Goal: Complete application form: Complete application form

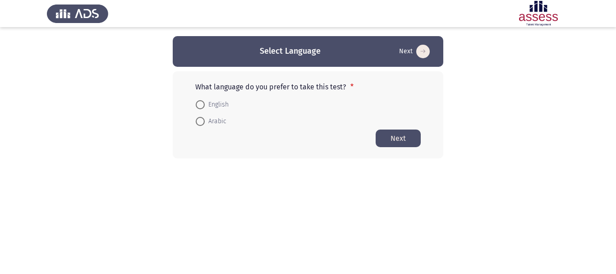
click at [202, 106] on span at bounding box center [200, 104] width 9 height 9
click at [202, 106] on input "English" at bounding box center [200, 104] width 9 height 9
radio input "true"
click at [205, 121] on span "Arabic" at bounding box center [216, 121] width 22 height 11
click at [205, 121] on input "Arabic" at bounding box center [200, 120] width 9 height 9
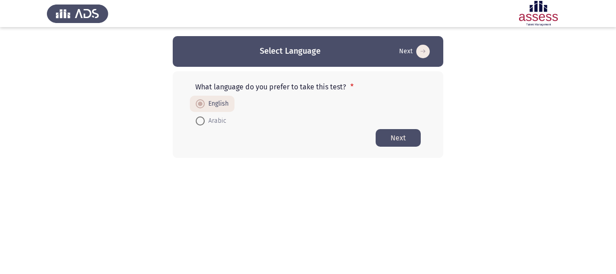
radio input "true"
click at [396, 141] on button "Next" at bounding box center [398, 138] width 45 height 18
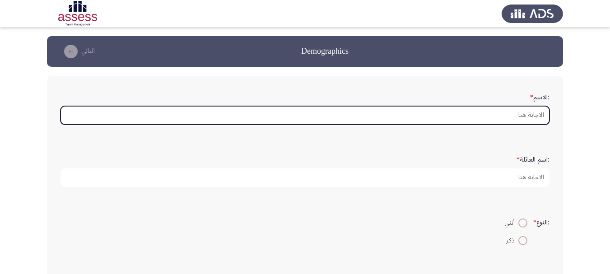
click at [376, 115] on input ":الاسم *" at bounding box center [304, 115] width 489 height 19
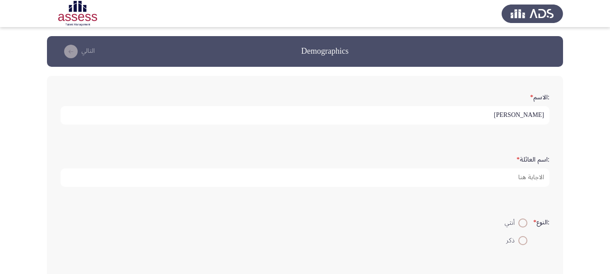
type input "[PERSON_NAME]"
type input "حويحي"
click at [462, 112] on input "[PERSON_NAME]" at bounding box center [304, 115] width 489 height 19
type input "[PERSON_NAME]"
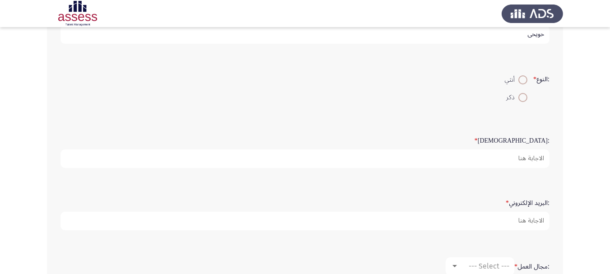
scroll to position [173, 0]
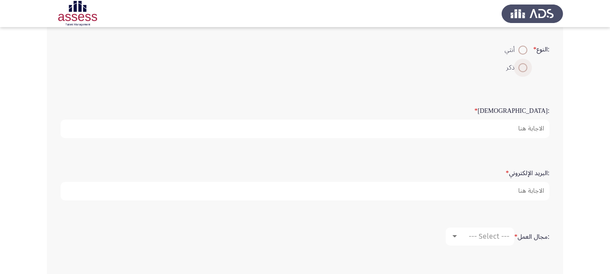
click at [518, 73] on label "ذكر" at bounding box center [516, 67] width 23 height 11
click at [518, 72] on input "ذكر" at bounding box center [522, 67] width 9 height 9
radio input "true"
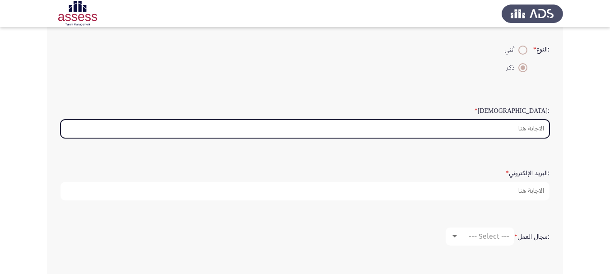
click at [489, 138] on input ":السن *" at bounding box center [304, 129] width 489 height 19
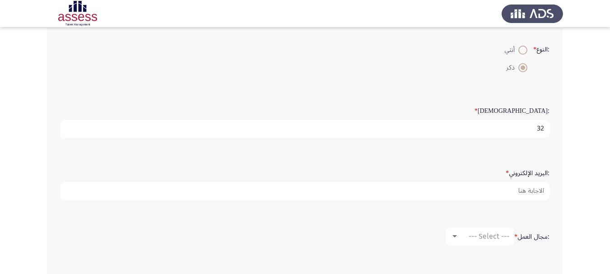
type input "32"
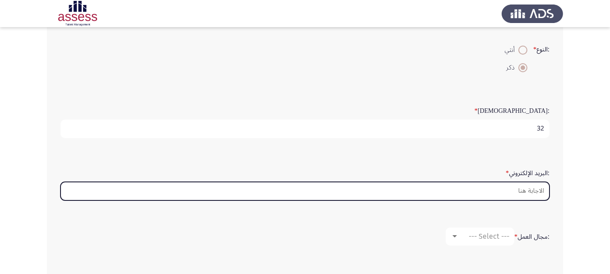
click at [494, 200] on input ":البريد الإلكتروني *" at bounding box center [304, 191] width 489 height 19
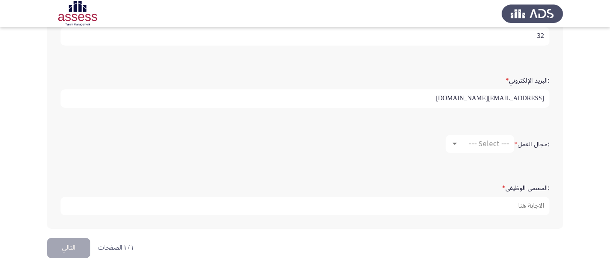
scroll to position [276, 0]
type input "[EMAIL_ADDRESS][DOMAIN_NAME]"
click at [484, 144] on span "--- Select ---" at bounding box center [488, 143] width 41 height 9
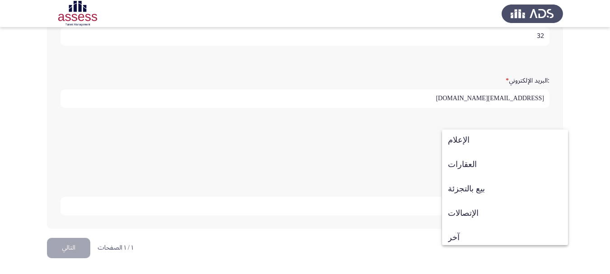
scroll to position [347, 0]
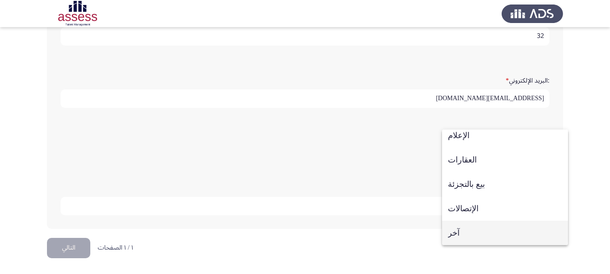
click at [472, 232] on span "آخر" at bounding box center [505, 233] width 114 height 24
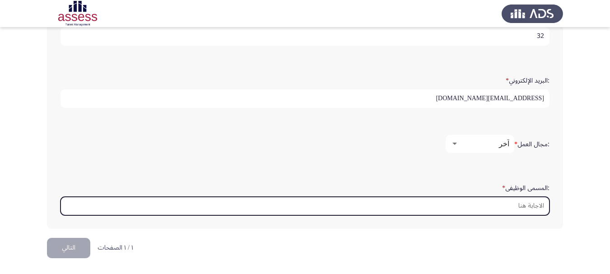
click at [475, 205] on input ":المسمى الوظيفى *" at bounding box center [304, 206] width 489 height 19
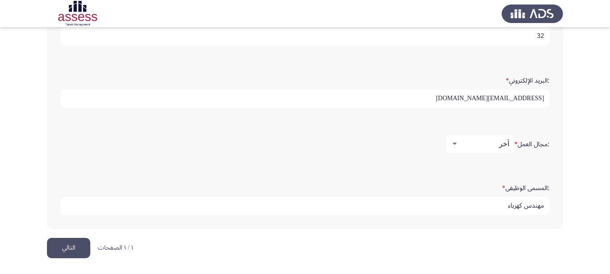
type input "مهندس كهرباء"
click at [75, 249] on button "التالي" at bounding box center [68, 248] width 43 height 20
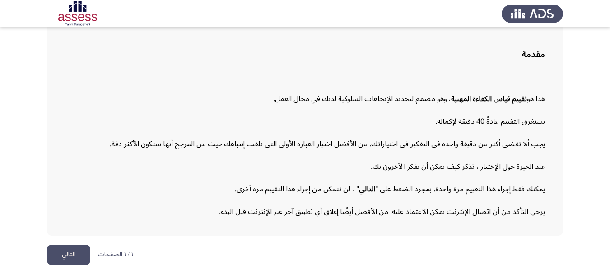
scroll to position [97, 0]
click at [324, 142] on p "يجب ألا تقضي أكثر من دقيقة واحدة في التفكير في اختياراتك. من الأفضل اختيار العب…" at bounding box center [305, 143] width 480 height 15
click at [67, 257] on button "التالي" at bounding box center [68, 255] width 43 height 20
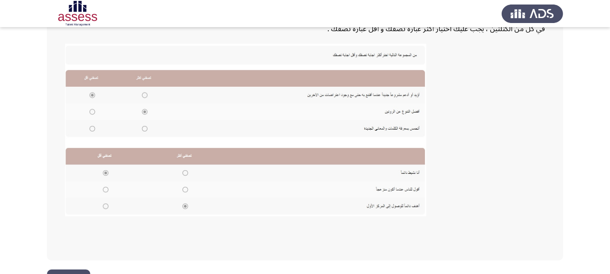
scroll to position [232, 0]
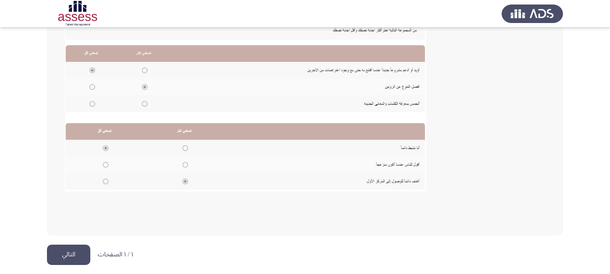
click at [74, 260] on button "التالي" at bounding box center [68, 255] width 43 height 20
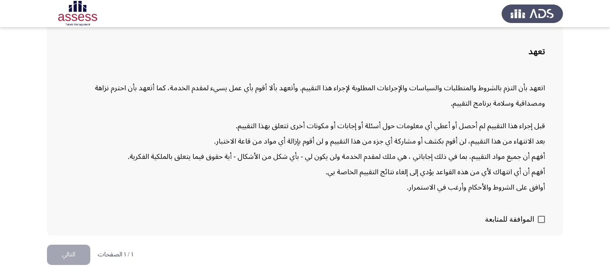
scroll to position [82, 0]
click at [544, 216] on span at bounding box center [540, 219] width 7 height 7
click at [541, 223] on input "الموافقة للمتابعة" at bounding box center [541, 223] width 0 height 0
checkbox input "true"
click at [78, 252] on button "التالي" at bounding box center [68, 255] width 43 height 20
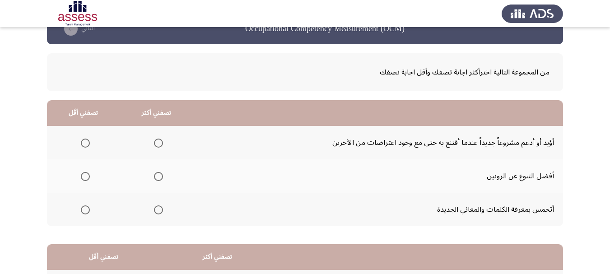
scroll to position [30, 0]
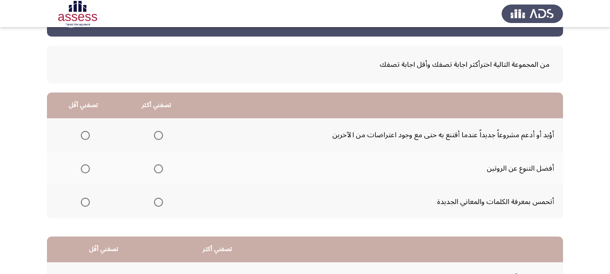
click at [154, 173] on span "Select an option" at bounding box center [158, 168] width 9 height 9
click at [154, 173] on input "Select an option" at bounding box center [158, 168] width 9 height 9
click at [82, 136] on span "Select an option" at bounding box center [85, 135] width 9 height 9
click at [82, 136] on input "Select an option" at bounding box center [85, 135] width 9 height 9
click at [77, 207] on label "Select an option" at bounding box center [83, 202] width 13 height 9
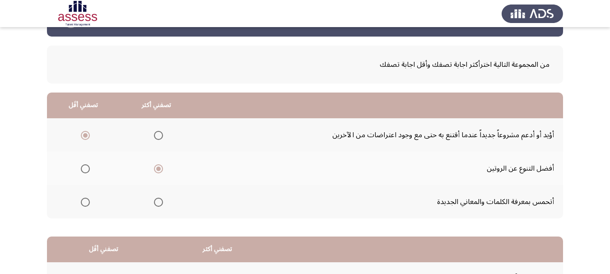
click at [81, 207] on input "Select an option" at bounding box center [85, 202] width 9 height 9
click at [83, 135] on span "Select an option" at bounding box center [85, 135] width 9 height 9
click at [83, 135] on input "Select an option" at bounding box center [85, 135] width 9 height 9
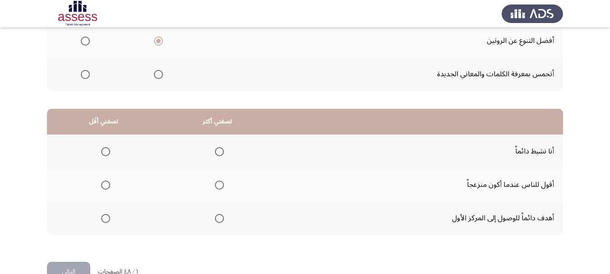
scroll to position [194, 0]
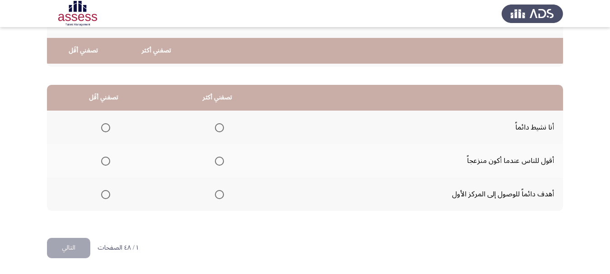
click at [103, 159] on span "Select an option" at bounding box center [105, 161] width 9 height 9
click at [103, 159] on input "Select an option" at bounding box center [105, 161] width 9 height 9
click at [215, 123] on span "Select an option" at bounding box center [219, 127] width 9 height 9
click at [215, 123] on input "Select an option" at bounding box center [219, 127] width 9 height 9
click at [69, 252] on button "التالي" at bounding box center [68, 248] width 43 height 20
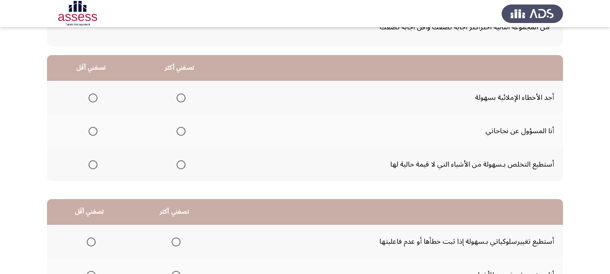
scroll to position [75, 0]
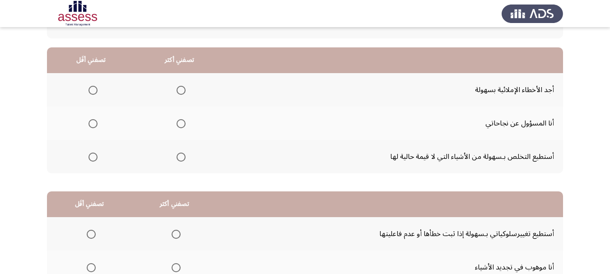
click at [176, 95] on span "Select an option" at bounding box center [180, 90] width 9 height 9
click at [176, 95] on input "Select an option" at bounding box center [180, 90] width 9 height 9
click at [88, 162] on span "Select an option" at bounding box center [92, 157] width 9 height 9
click at [88, 162] on input "Select an option" at bounding box center [92, 157] width 9 height 9
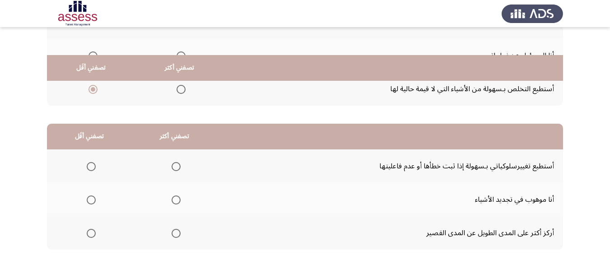
scroll to position [194, 0]
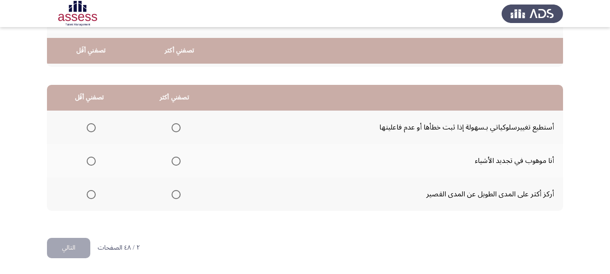
click at [171, 123] on span "Select an option" at bounding box center [175, 127] width 9 height 9
click at [171, 123] on input "Select an option" at bounding box center [175, 127] width 9 height 9
click at [87, 158] on span "Select an option" at bounding box center [91, 161] width 9 height 9
click at [87, 158] on input "Select an option" at bounding box center [91, 161] width 9 height 9
click at [77, 249] on button "التالي" at bounding box center [68, 248] width 43 height 20
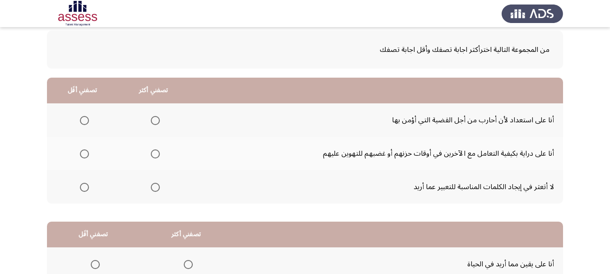
scroll to position [53, 0]
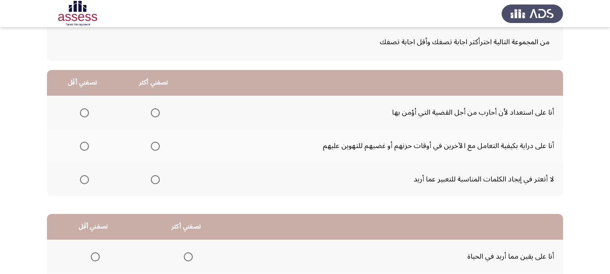
click at [155, 146] on span "Select an option" at bounding box center [155, 146] width 0 height 0
click at [151, 151] on input "Select an option" at bounding box center [155, 146] width 9 height 9
click at [83, 112] on span "Select an option" at bounding box center [84, 112] width 9 height 9
click at [83, 112] on input "Select an option" at bounding box center [84, 112] width 9 height 9
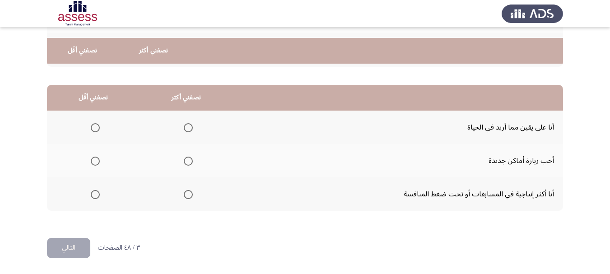
scroll to position [194, 0]
click at [92, 193] on span "Select an option" at bounding box center [95, 194] width 9 height 9
click at [92, 193] on input "Select an option" at bounding box center [95, 194] width 9 height 9
click at [184, 123] on span "Select an option" at bounding box center [188, 127] width 9 height 9
click at [184, 123] on input "Select an option" at bounding box center [188, 127] width 9 height 9
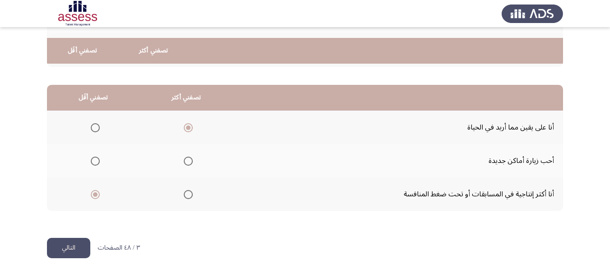
click at [91, 157] on span "Select an option" at bounding box center [95, 161] width 9 height 9
click at [91, 157] on input "Select an option" at bounding box center [95, 161] width 9 height 9
click at [87, 192] on label "Select an option" at bounding box center [93, 194] width 13 height 9
click at [91, 192] on input "Select an option" at bounding box center [95, 194] width 9 height 9
click at [79, 245] on button "التالي" at bounding box center [68, 248] width 43 height 20
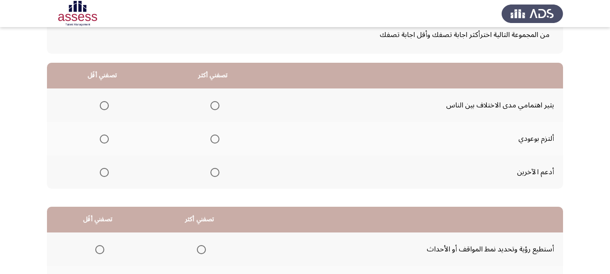
scroll to position [53, 0]
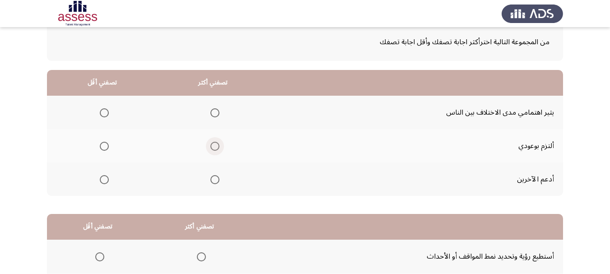
click at [210, 151] on span "Select an option" at bounding box center [214, 146] width 9 height 9
click at [210, 151] on input "Select an option" at bounding box center [214, 146] width 9 height 9
click at [100, 114] on span "Select an option" at bounding box center [104, 112] width 9 height 9
click at [100, 114] on input "Select an option" at bounding box center [104, 112] width 9 height 9
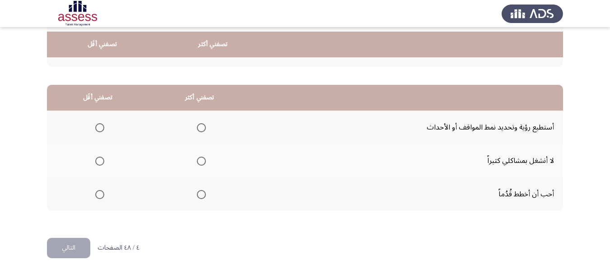
scroll to position [194, 0]
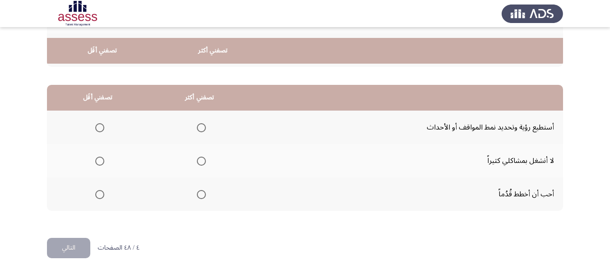
click at [197, 161] on span "Select an option" at bounding box center [201, 161] width 9 height 9
click at [197, 161] on input "Select an option" at bounding box center [201, 161] width 9 height 9
click at [197, 123] on span "Select an option" at bounding box center [201, 127] width 9 height 9
click at [197, 123] on input "Select an option" at bounding box center [201, 127] width 9 height 9
click at [95, 161] on span "Select an option" at bounding box center [99, 161] width 9 height 9
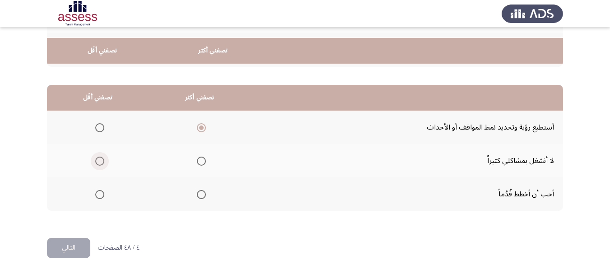
click at [95, 161] on input "Select an option" at bounding box center [99, 161] width 9 height 9
click at [58, 246] on button "التالي" at bounding box center [68, 248] width 43 height 20
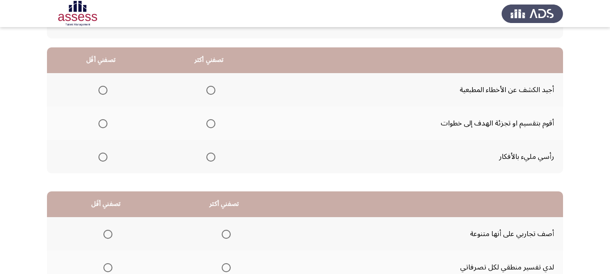
scroll to position [83, 0]
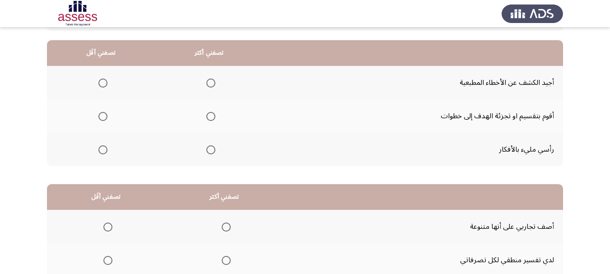
click at [204, 156] on th at bounding box center [209, 149] width 108 height 33
click at [206, 154] on span "Select an option" at bounding box center [210, 149] width 9 height 9
click at [206, 154] on input "Select an option" at bounding box center [210, 149] width 9 height 9
click at [98, 88] on span "Select an option" at bounding box center [102, 83] width 9 height 9
click at [98, 88] on input "Select an option" at bounding box center [102, 83] width 9 height 9
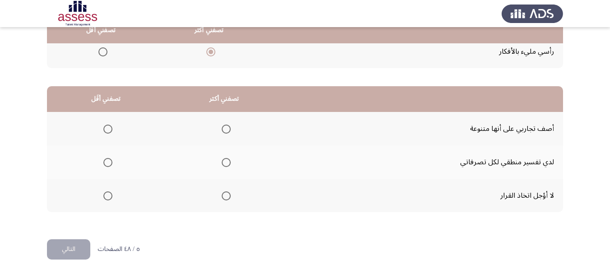
scroll to position [194, 0]
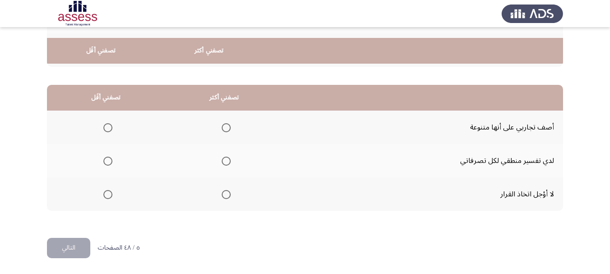
click at [222, 123] on span "Select an option" at bounding box center [226, 127] width 9 height 9
click at [222, 123] on input "Select an option" at bounding box center [226, 127] width 9 height 9
click at [103, 198] on span "Select an option" at bounding box center [107, 194] width 9 height 9
click at [103, 198] on input "Select an option" at bounding box center [107, 194] width 9 height 9
click at [78, 250] on button "التالي" at bounding box center [68, 248] width 43 height 20
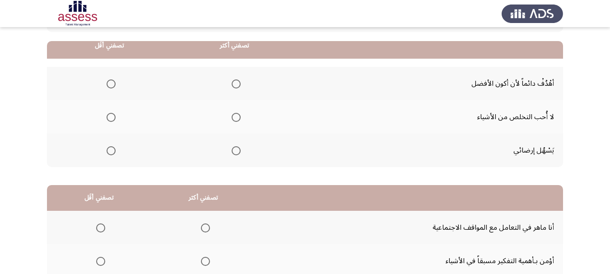
scroll to position [67, 0]
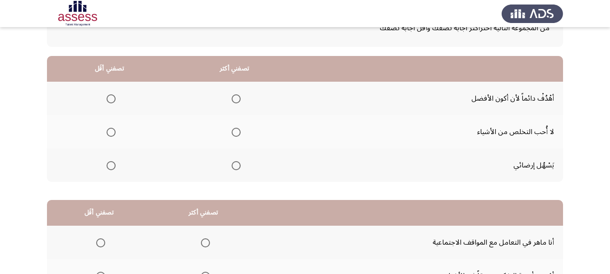
click at [231, 170] on span "Select an option" at bounding box center [235, 165] width 9 height 9
click at [231, 170] on input "Select an option" at bounding box center [235, 165] width 9 height 9
click at [109, 137] on span "Select an option" at bounding box center [110, 132] width 9 height 9
click at [109, 137] on input "Select an option" at bounding box center [110, 132] width 9 height 9
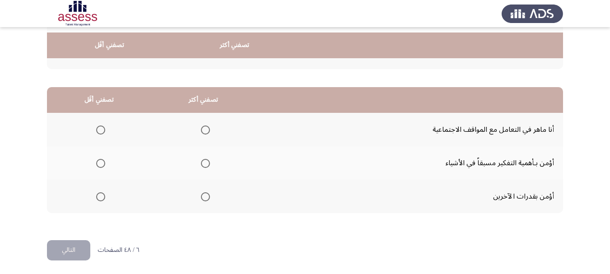
scroll to position [194, 0]
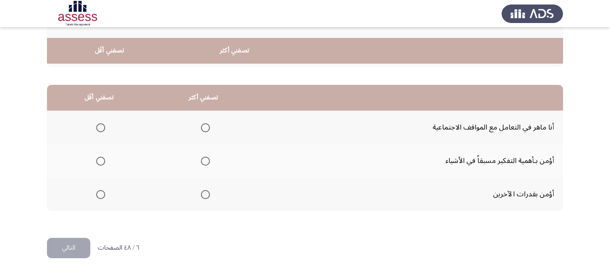
click at [93, 198] on label "Select an option" at bounding box center [99, 194] width 13 height 9
click at [96, 198] on input "Select an option" at bounding box center [100, 194] width 9 height 9
click at [201, 162] on span "Select an option" at bounding box center [205, 161] width 9 height 9
click at [201, 162] on input "Select an option" at bounding box center [205, 161] width 9 height 9
click at [56, 252] on button "التالي" at bounding box center [68, 248] width 43 height 20
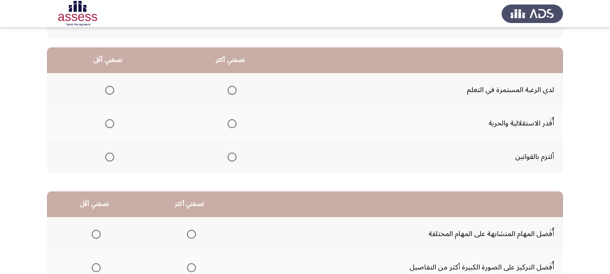
scroll to position [83, 0]
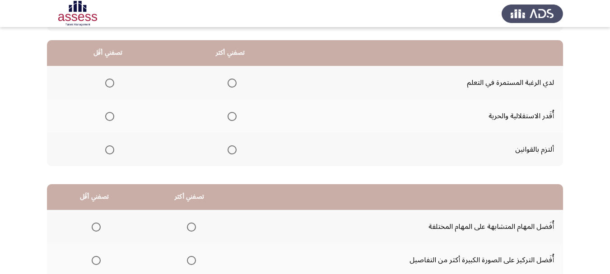
click at [227, 154] on span "Select an option" at bounding box center [231, 149] width 9 height 9
click at [227, 154] on input "Select an option" at bounding box center [231, 149] width 9 height 9
click at [108, 121] on span "Select an option" at bounding box center [109, 116] width 9 height 9
click at [108, 121] on input "Select an option" at bounding box center [109, 116] width 9 height 9
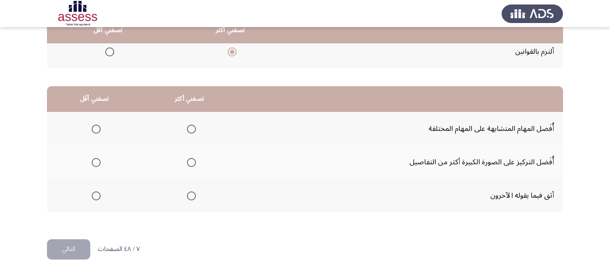
scroll to position [194, 0]
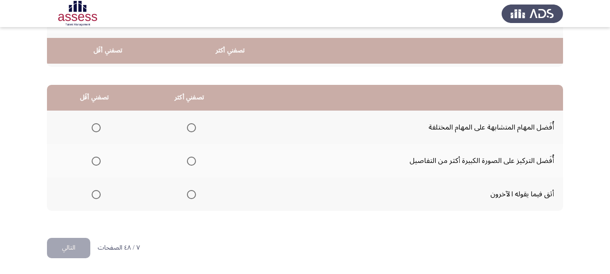
click at [186, 159] on th at bounding box center [189, 160] width 95 height 33
click at [187, 159] on span "Select an option" at bounding box center [191, 161] width 9 height 9
click at [187, 159] on input "Select an option" at bounding box center [191, 161] width 9 height 9
click at [95, 197] on span "Select an option" at bounding box center [96, 194] width 9 height 9
click at [95, 197] on input "Select an option" at bounding box center [96, 194] width 9 height 9
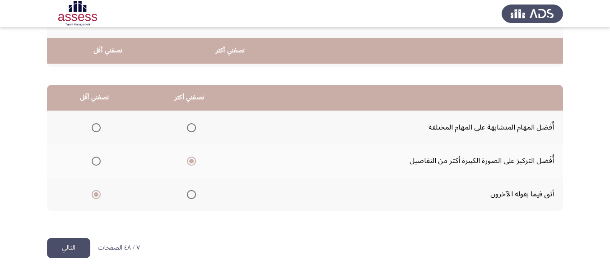
click at [74, 244] on button "التالي" at bounding box center [68, 248] width 43 height 20
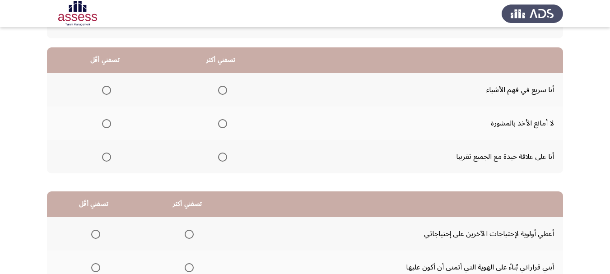
scroll to position [83, 0]
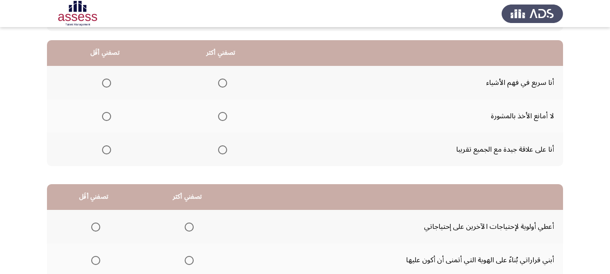
click at [218, 121] on span "Select an option" at bounding box center [222, 116] width 9 height 9
click at [218, 121] on input "Select an option" at bounding box center [222, 116] width 9 height 9
click at [103, 83] on span "Select an option" at bounding box center [106, 83] width 9 height 9
click at [103, 83] on input "Select an option" at bounding box center [106, 83] width 9 height 9
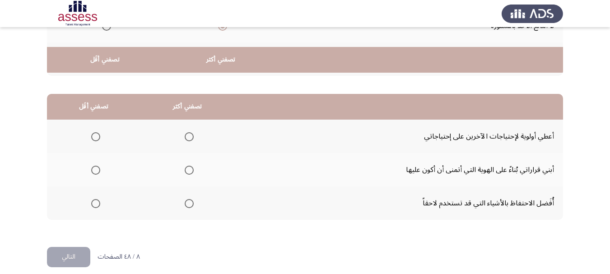
scroll to position [194, 0]
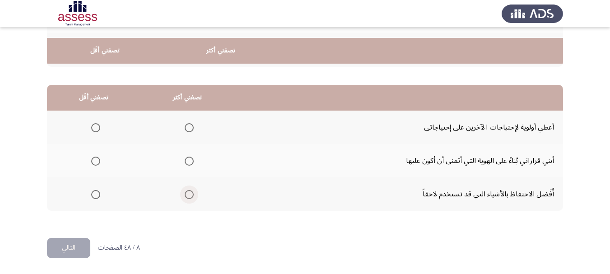
click at [185, 192] on span "Select an option" at bounding box center [189, 194] width 9 height 9
click at [185, 192] on input "Select an option" at bounding box center [189, 194] width 9 height 9
click at [93, 161] on span "Select an option" at bounding box center [95, 161] width 9 height 9
click at [93, 161] on input "Select an option" at bounding box center [95, 161] width 9 height 9
click at [74, 252] on button "التالي" at bounding box center [68, 248] width 43 height 20
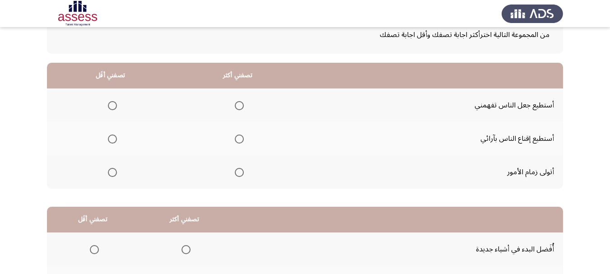
scroll to position [75, 0]
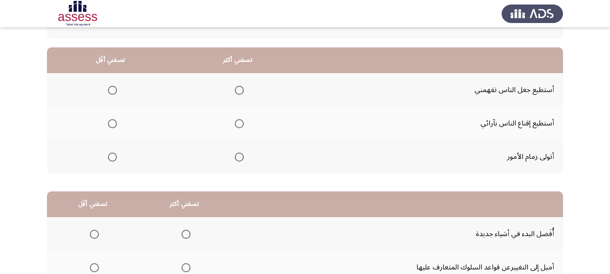
click at [235, 127] on span "Select an option" at bounding box center [239, 123] width 9 height 9
click at [235, 127] on input "Select an option" at bounding box center [239, 123] width 9 height 9
click at [112, 90] on span "Select an option" at bounding box center [112, 90] width 0 height 0
click at [109, 93] on input "Select an option" at bounding box center [112, 90] width 9 height 9
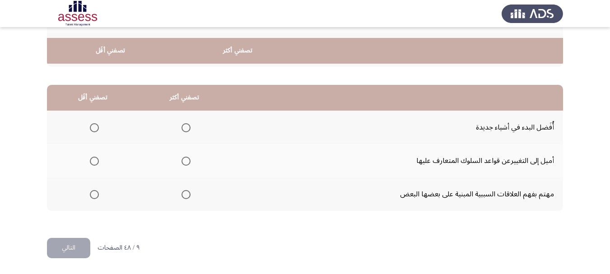
scroll to position [194, 0]
click at [181, 124] on span "Select an option" at bounding box center [185, 127] width 9 height 9
click at [181, 124] on input "Select an option" at bounding box center [185, 127] width 9 height 9
click at [93, 190] on span "Select an option" at bounding box center [94, 194] width 9 height 9
click at [93, 190] on input "Select an option" at bounding box center [94, 194] width 9 height 9
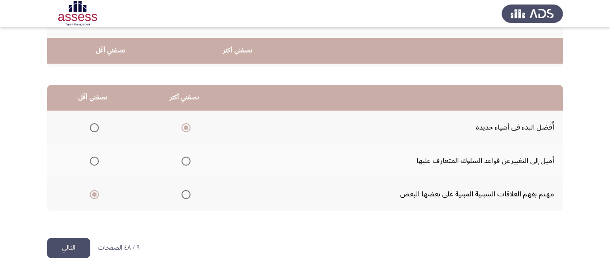
click at [74, 245] on button "التالي" at bounding box center [68, 248] width 43 height 20
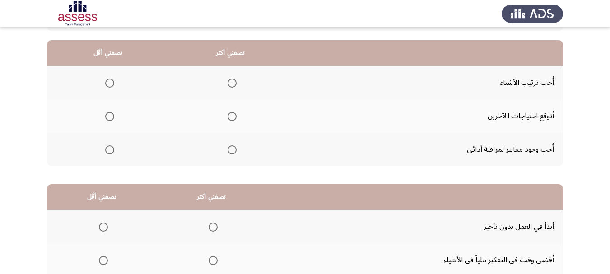
scroll to position [90, 0]
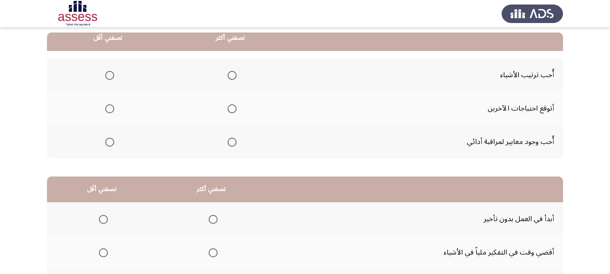
click at [227, 147] on span "Select an option" at bounding box center [231, 142] width 9 height 9
click at [227, 147] on input "Select an option" at bounding box center [231, 142] width 9 height 9
click at [106, 109] on span "Select an option" at bounding box center [109, 108] width 9 height 9
click at [106, 109] on input "Select an option" at bounding box center [109, 108] width 9 height 9
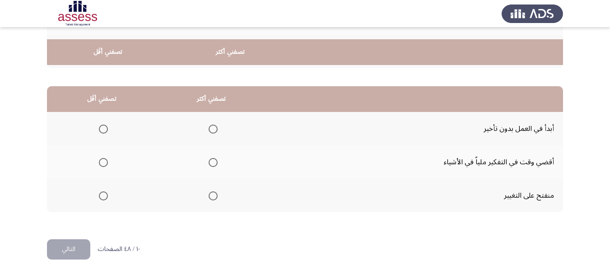
scroll to position [194, 0]
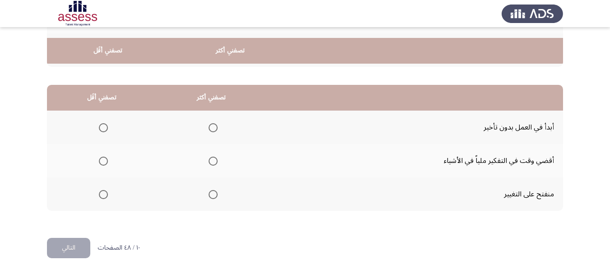
click at [100, 190] on span "Select an option" at bounding box center [103, 194] width 9 height 9
click at [100, 190] on input "Select an option" at bounding box center [103, 194] width 9 height 9
click at [208, 161] on span "Select an option" at bounding box center [212, 161] width 9 height 9
click at [208, 161] on input "Select an option" at bounding box center [212, 161] width 9 height 9
click at [64, 258] on html "Occupational Competency Measurement (OCM) التالي من المجموعة التالية اخترأكثر ا…" at bounding box center [305, 46] width 610 height 456
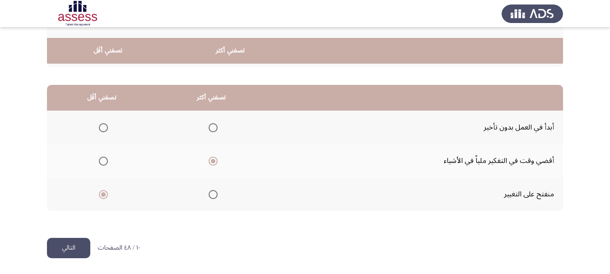
click at [72, 248] on button "التالي" at bounding box center [68, 248] width 43 height 20
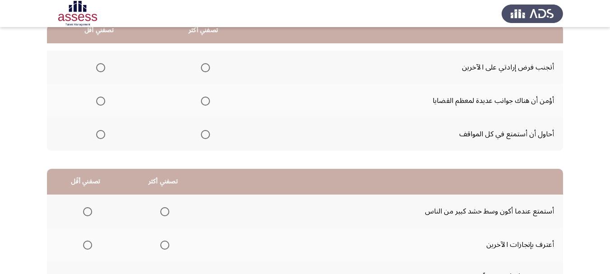
scroll to position [90, 0]
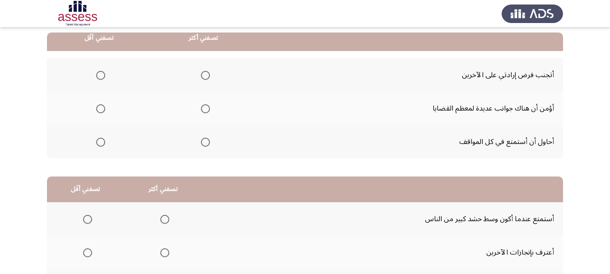
click at [201, 113] on span "Select an option" at bounding box center [205, 108] width 9 height 9
click at [201, 113] on input "Select an option" at bounding box center [205, 108] width 9 height 9
click at [96, 77] on span "Select an option" at bounding box center [100, 75] width 9 height 9
click at [96, 77] on input "Select an option" at bounding box center [100, 75] width 9 height 9
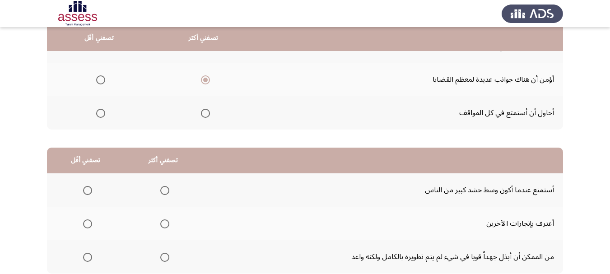
scroll to position [149, 0]
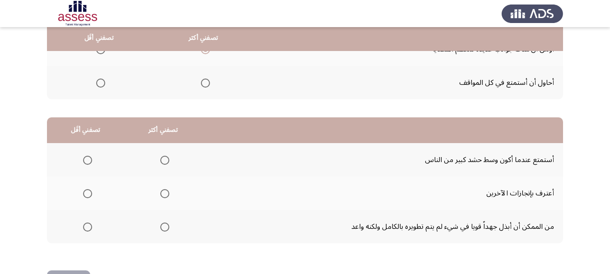
click at [98, 88] on span "Select an option" at bounding box center [100, 83] width 9 height 9
click at [98, 88] on input "Select an option" at bounding box center [100, 83] width 9 height 9
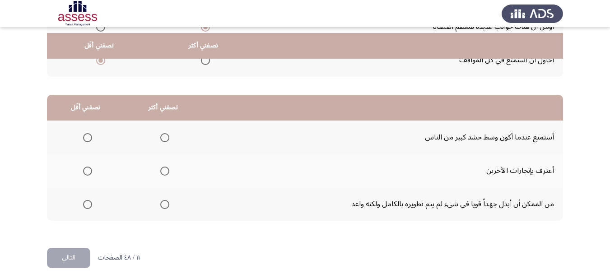
scroll to position [194, 0]
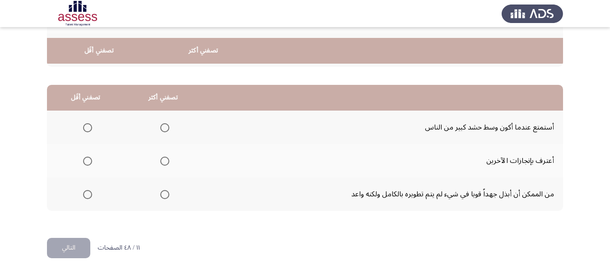
click at [160, 192] on span "Select an option" at bounding box center [164, 194] width 9 height 9
click at [160, 192] on input "Select an option" at bounding box center [164, 194] width 9 height 9
click at [84, 120] on mat-radio-group "Select an option" at bounding box center [85, 127] width 13 height 15
click at [84, 123] on span "Select an option" at bounding box center [87, 127] width 9 height 9
click at [84, 123] on input "Select an option" at bounding box center [87, 127] width 9 height 9
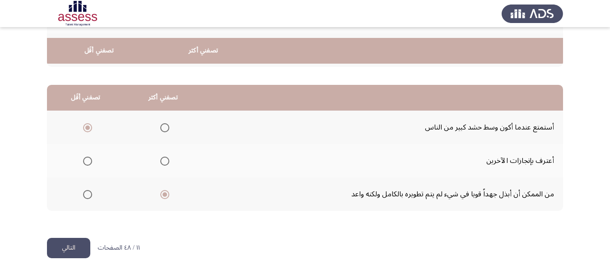
click at [80, 244] on button "التالي" at bounding box center [68, 248] width 43 height 20
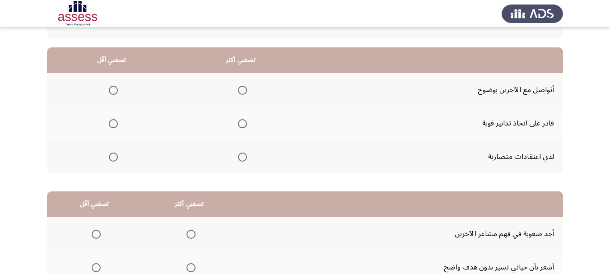
scroll to position [83, 0]
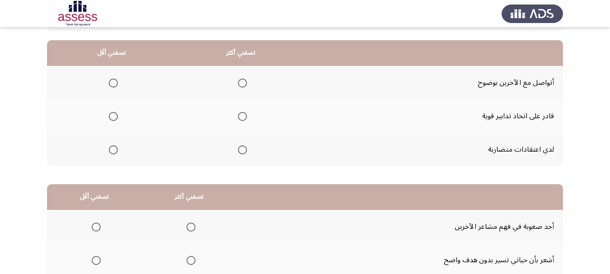
click at [238, 87] on span "Select an option" at bounding box center [242, 83] width 9 height 9
click at [238, 87] on input "Select an option" at bounding box center [242, 83] width 9 height 9
click at [115, 120] on th at bounding box center [111, 115] width 129 height 33
click at [109, 121] on span "Select an option" at bounding box center [113, 116] width 9 height 9
click at [109, 121] on input "Select an option" at bounding box center [113, 116] width 9 height 9
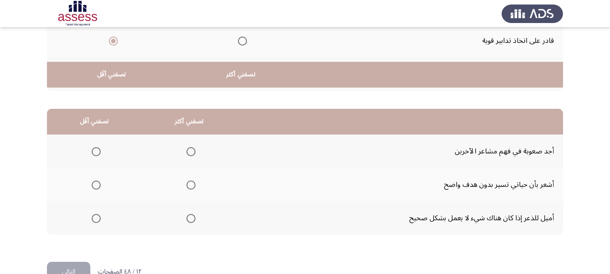
scroll to position [194, 0]
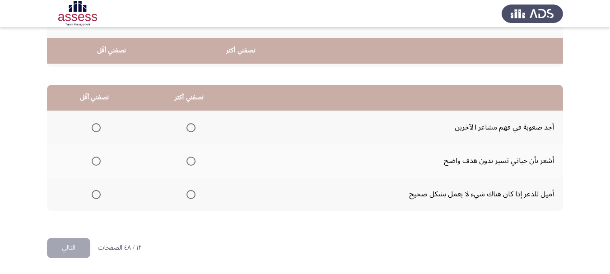
click at [92, 160] on span "Select an option" at bounding box center [96, 161] width 9 height 9
click at [92, 160] on input "Select an option" at bounding box center [96, 161] width 9 height 9
click at [186, 123] on span "Select an option" at bounding box center [190, 127] width 9 height 9
click at [186, 123] on input "Select an option" at bounding box center [190, 127] width 9 height 9
click at [62, 251] on button "التالي" at bounding box center [68, 248] width 43 height 20
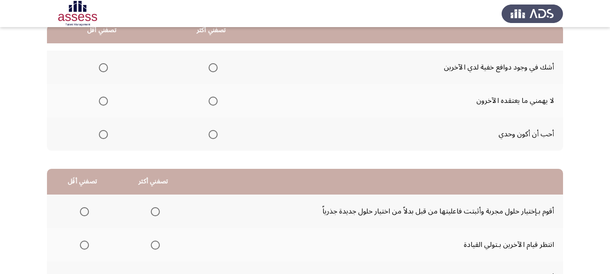
scroll to position [105, 0]
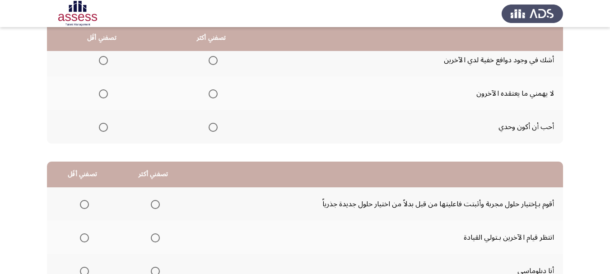
click at [213, 94] on span "Select an option" at bounding box center [213, 94] width 0 height 0
click at [208, 98] on input "Select an option" at bounding box center [212, 93] width 9 height 9
click at [99, 132] on span "Select an option" at bounding box center [103, 127] width 9 height 9
click at [99, 132] on input "Select an option" at bounding box center [103, 127] width 9 height 9
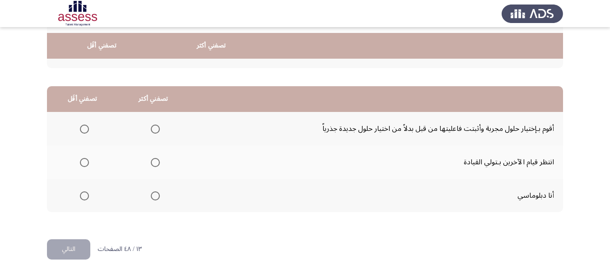
scroll to position [194, 0]
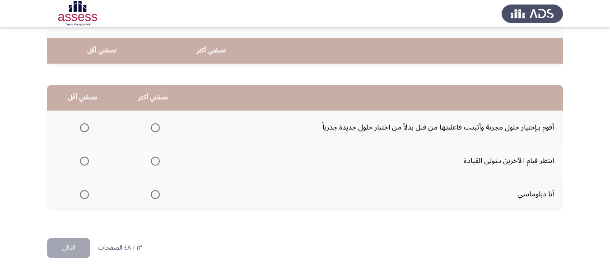
click at [80, 157] on span "Select an option" at bounding box center [84, 161] width 9 height 9
click at [80, 157] on input "Select an option" at bounding box center [84, 161] width 9 height 9
click at [151, 126] on span "Select an option" at bounding box center [155, 127] width 9 height 9
click at [151, 126] on input "Select an option" at bounding box center [155, 127] width 9 height 9
click at [82, 244] on button "التالي" at bounding box center [68, 248] width 43 height 20
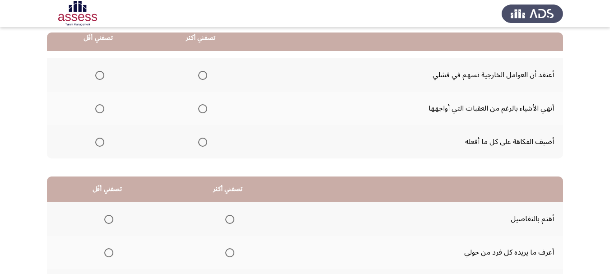
scroll to position [105, 0]
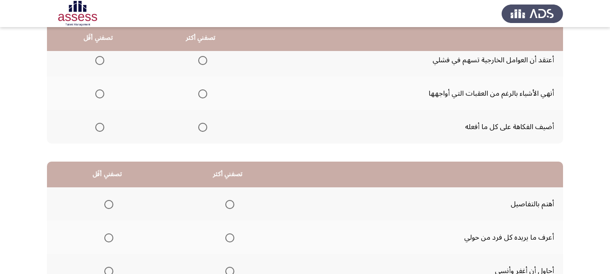
click at [198, 98] on span "Select an option" at bounding box center [202, 93] width 9 height 9
click at [198, 98] on input "Select an option" at bounding box center [202, 93] width 9 height 9
click at [99, 64] on span "Select an option" at bounding box center [99, 60] width 9 height 9
click at [99, 64] on input "Select an option" at bounding box center [99, 60] width 9 height 9
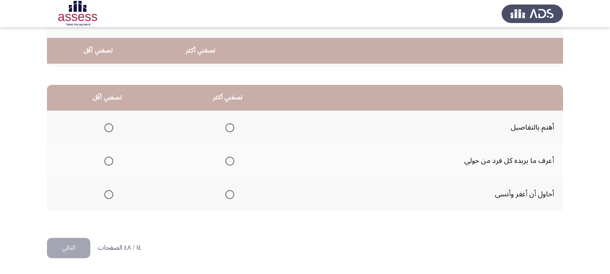
scroll to position [194, 0]
click at [225, 125] on span "Select an option" at bounding box center [229, 127] width 9 height 9
click at [225, 125] on input "Select an option" at bounding box center [229, 127] width 9 height 9
click at [109, 161] on span "Select an option" at bounding box center [108, 161] width 9 height 9
click at [109, 161] on input "Select an option" at bounding box center [108, 161] width 9 height 9
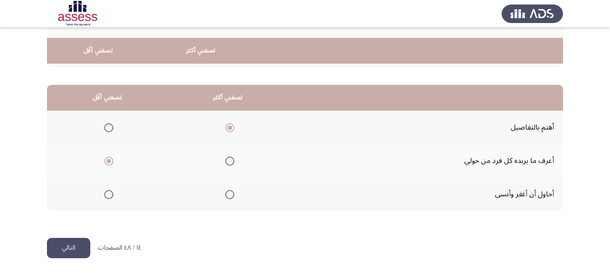
click at [81, 241] on button "التالي" at bounding box center [68, 248] width 43 height 20
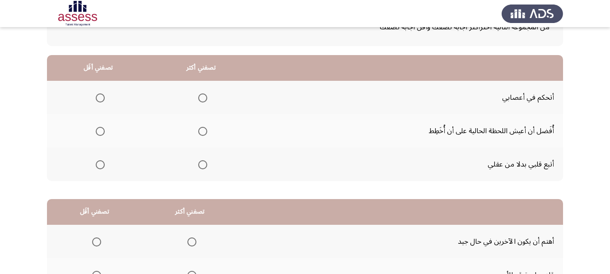
scroll to position [98, 0]
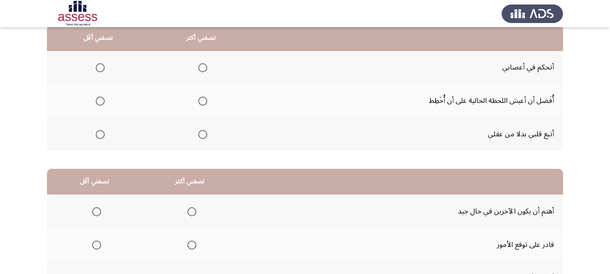
click at [198, 72] on span "Select an option" at bounding box center [202, 67] width 9 height 9
click at [198, 72] on input "Select an option" at bounding box center [202, 67] width 9 height 9
click at [96, 106] on span "Select an option" at bounding box center [100, 101] width 9 height 9
click at [96, 106] on input "Select an option" at bounding box center [100, 101] width 9 height 9
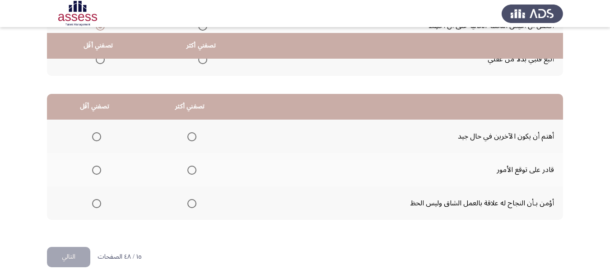
scroll to position [181, 0]
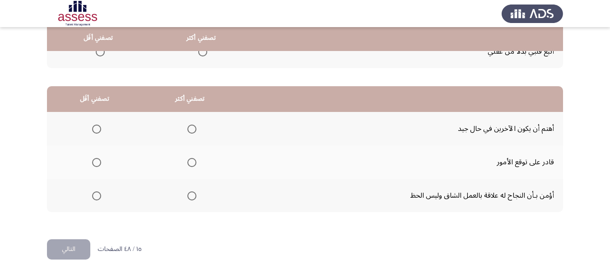
click at [187, 134] on span "Select an option" at bounding box center [191, 129] width 9 height 9
click at [187, 134] on input "Select an option" at bounding box center [191, 129] width 9 height 9
click at [93, 167] on span "Select an option" at bounding box center [96, 162] width 9 height 9
click at [93, 167] on input "Select an option" at bounding box center [96, 162] width 9 height 9
click at [85, 259] on button "التالي" at bounding box center [68, 249] width 43 height 20
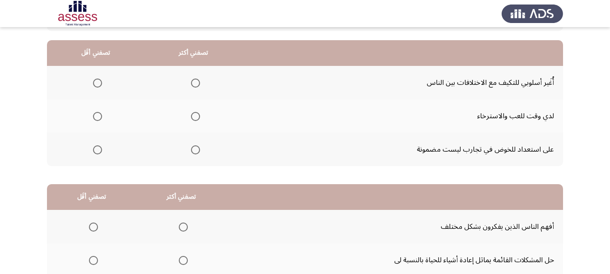
scroll to position [90, 0]
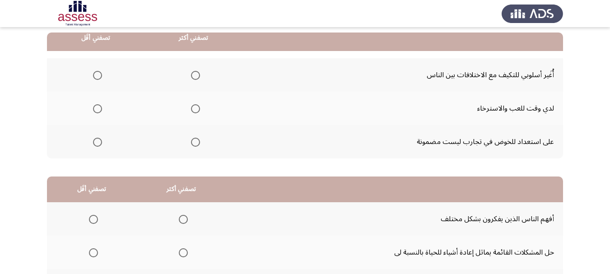
click at [89, 77] on label "Select an option" at bounding box center [95, 75] width 13 height 9
click at [93, 77] on input "Select an option" at bounding box center [97, 75] width 9 height 9
click at [191, 112] on span "Select an option" at bounding box center [195, 108] width 9 height 9
click at [191, 112] on input "Select an option" at bounding box center [195, 108] width 9 height 9
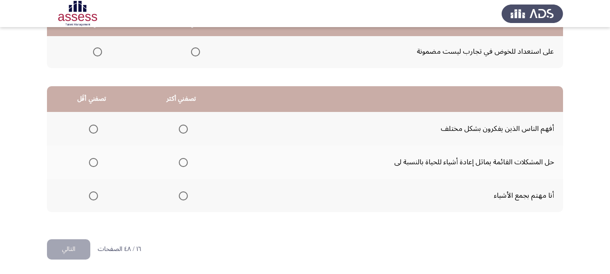
scroll to position [194, 0]
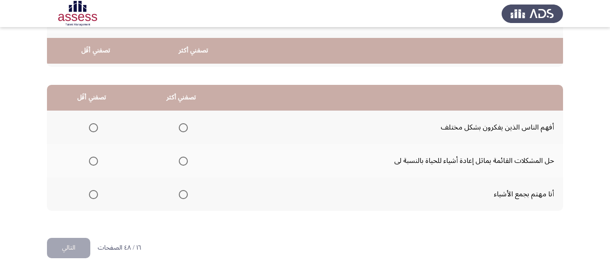
click at [93, 192] on span "Select an option" at bounding box center [93, 194] width 9 height 9
click at [93, 192] on input "Select an option" at bounding box center [93, 194] width 9 height 9
click at [170, 132] on th at bounding box center [181, 127] width 90 height 33
click at [179, 125] on span "Select an option" at bounding box center [183, 127] width 9 height 9
click at [179, 125] on input "Select an option" at bounding box center [183, 127] width 9 height 9
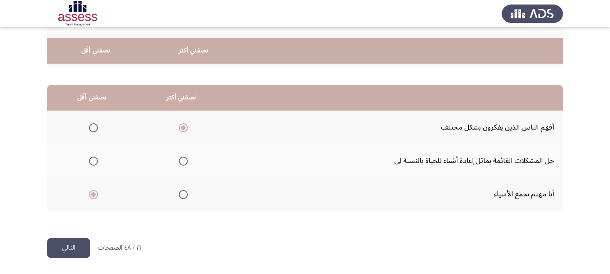
click at [72, 251] on button "التالي" at bounding box center [68, 248] width 43 height 20
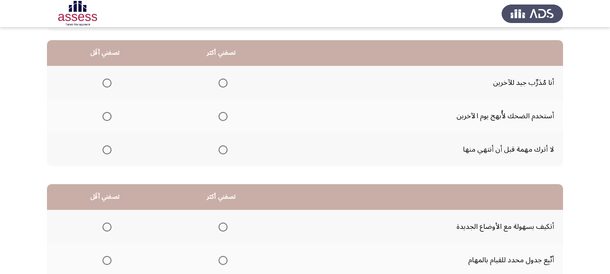
scroll to position [90, 0]
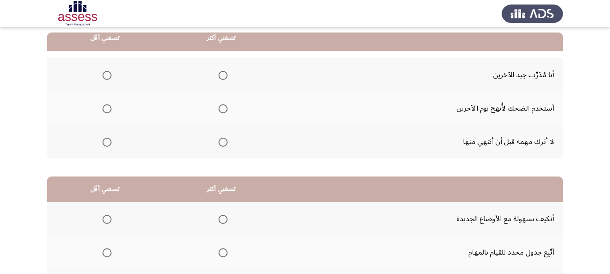
click at [218, 76] on span "Select an option" at bounding box center [222, 75] width 9 height 9
click at [218, 76] on input "Select an option" at bounding box center [222, 75] width 9 height 9
click at [102, 110] on span "Select an option" at bounding box center [106, 108] width 9 height 9
click at [102, 110] on input "Select an option" at bounding box center [106, 108] width 9 height 9
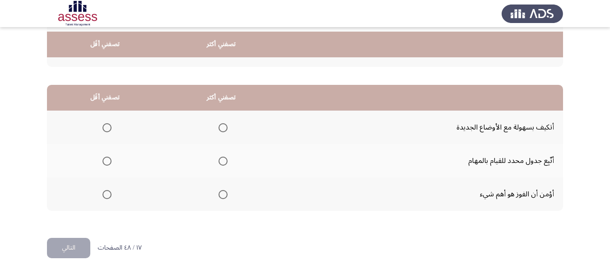
scroll to position [194, 0]
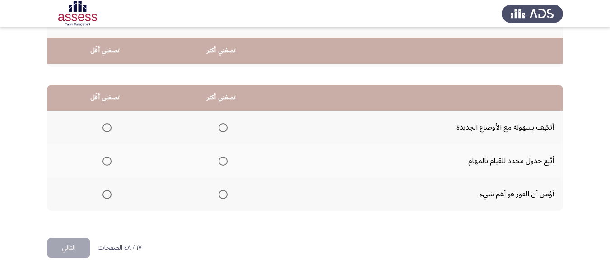
click at [102, 126] on span "Select an option" at bounding box center [106, 127] width 9 height 9
click at [102, 126] on input "Select an option" at bounding box center [106, 127] width 9 height 9
click at [218, 157] on span "Select an option" at bounding box center [222, 161] width 9 height 9
click at [218, 157] on input "Select an option" at bounding box center [222, 161] width 9 height 9
click at [83, 245] on button "التالي" at bounding box center [68, 248] width 43 height 20
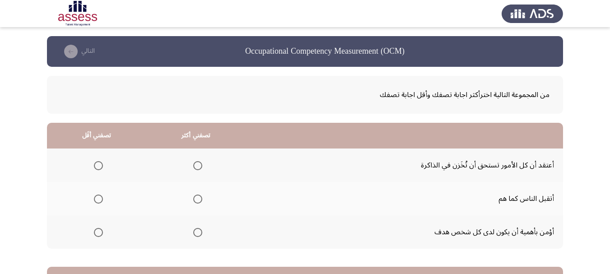
scroll to position [90, 0]
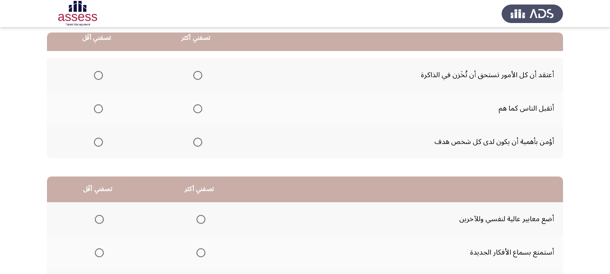
click at [193, 147] on span "Select an option" at bounding box center [197, 142] width 9 height 9
click at [193, 147] on input "Select an option" at bounding box center [197, 142] width 9 height 9
click at [193, 113] on span "Select an option" at bounding box center [197, 108] width 9 height 9
click at [193, 113] on input "Select an option" at bounding box center [197, 108] width 9 height 9
click at [97, 78] on span "Select an option" at bounding box center [98, 75] width 9 height 9
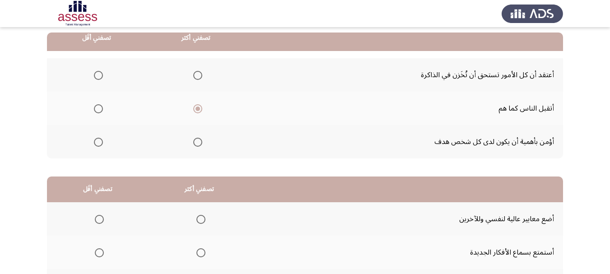
click at [97, 78] on input "Select an option" at bounding box center [98, 75] width 9 height 9
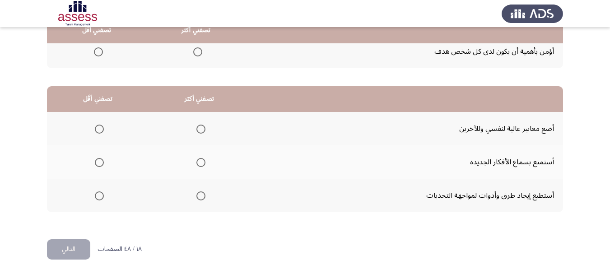
scroll to position [194, 0]
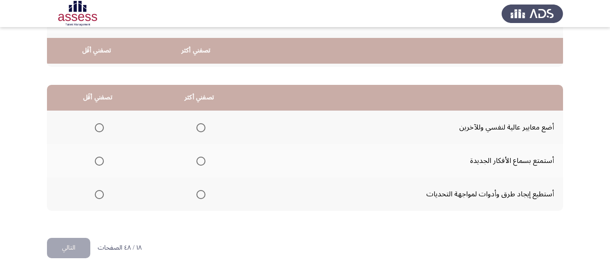
click at [196, 161] on span "Select an option" at bounding box center [200, 161] width 9 height 9
click at [196, 161] on input "Select an option" at bounding box center [200, 161] width 9 height 9
click at [95, 123] on span "Select an option" at bounding box center [99, 127] width 9 height 9
click at [95, 123] on input "Select an option" at bounding box center [99, 127] width 9 height 9
click at [79, 248] on button "التالي" at bounding box center [68, 248] width 43 height 20
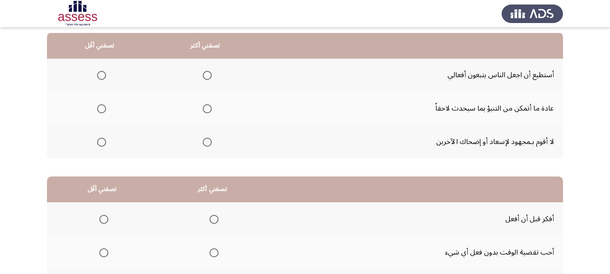
scroll to position [105, 0]
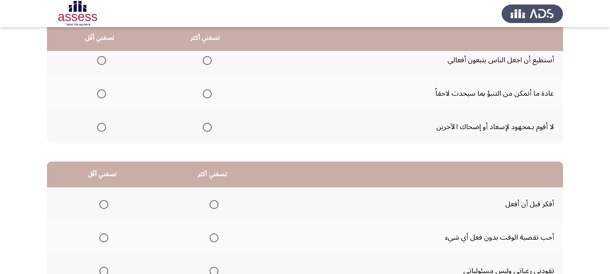
click at [203, 65] on span "Select an option" at bounding box center [207, 60] width 9 height 9
click at [203, 65] on input "Select an option" at bounding box center [207, 60] width 9 height 9
click at [101, 132] on span "Select an option" at bounding box center [101, 127] width 9 height 9
click at [101, 132] on input "Select an option" at bounding box center [101, 127] width 9 height 9
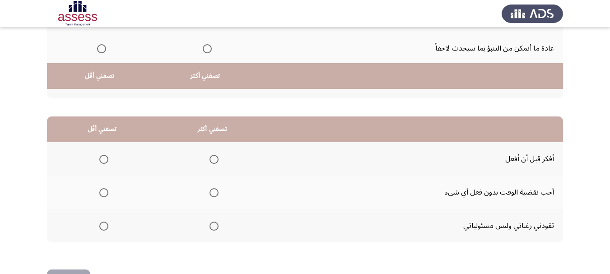
scroll to position [194, 0]
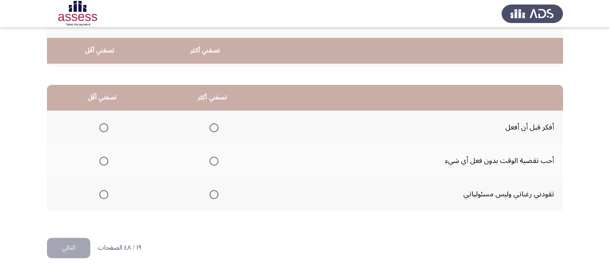
click at [209, 123] on span "Select an option" at bounding box center [213, 127] width 9 height 9
click at [209, 123] on input "Select an option" at bounding box center [213, 127] width 9 height 9
click at [103, 159] on span "Select an option" at bounding box center [103, 161] width 9 height 9
click at [103, 159] on input "Select an option" at bounding box center [103, 161] width 9 height 9
click at [65, 244] on button "التالي" at bounding box center [68, 248] width 43 height 20
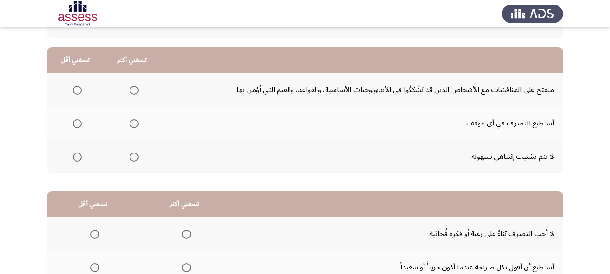
scroll to position [83, 0]
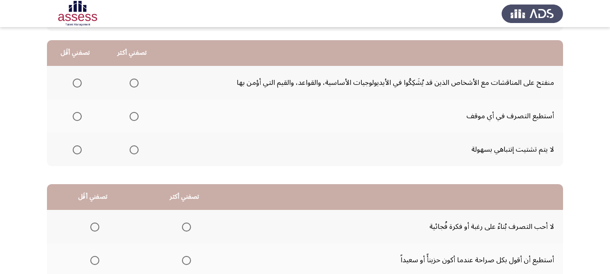
click at [130, 121] on span "Select an option" at bounding box center [134, 116] width 9 height 9
click at [130, 121] on input "Select an option" at bounding box center [134, 116] width 9 height 9
click at [73, 86] on span "Select an option" at bounding box center [77, 83] width 9 height 9
click at [73, 86] on input "Select an option" at bounding box center [77, 83] width 9 height 9
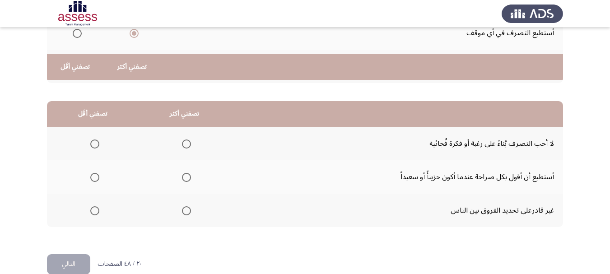
scroll to position [194, 0]
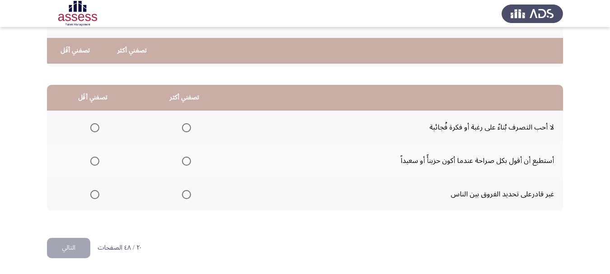
click at [182, 158] on span "Select an option" at bounding box center [186, 161] width 9 height 9
click at [182, 158] on input "Select an option" at bounding box center [186, 161] width 9 height 9
click at [90, 194] on span "Select an option" at bounding box center [94, 194] width 9 height 9
click at [90, 194] on input "Select an option" at bounding box center [94, 194] width 9 height 9
click at [93, 194] on span "Select an option" at bounding box center [95, 194] width 5 height 5
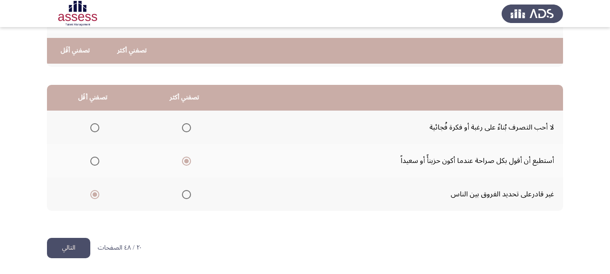
click at [70, 252] on button "التالي" at bounding box center [68, 248] width 43 height 20
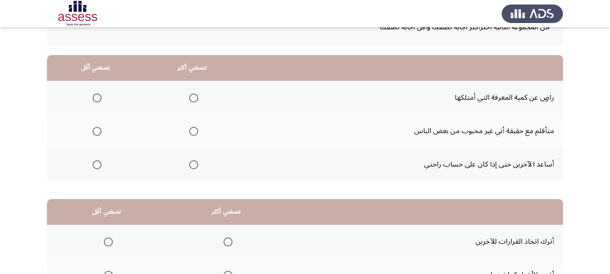
scroll to position [83, 0]
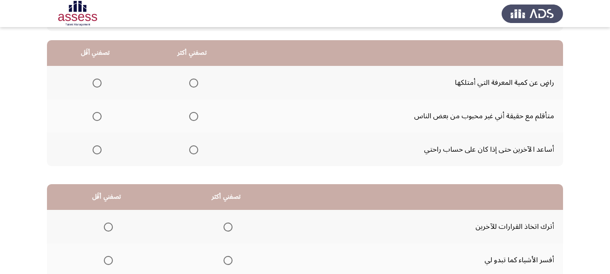
click at [189, 154] on span "Select an option" at bounding box center [193, 149] width 9 height 9
click at [189, 154] on input "Select an option" at bounding box center [193, 149] width 9 height 9
click at [94, 88] on span "Select an option" at bounding box center [97, 83] width 9 height 9
click at [94, 88] on input "Select an option" at bounding box center [97, 83] width 9 height 9
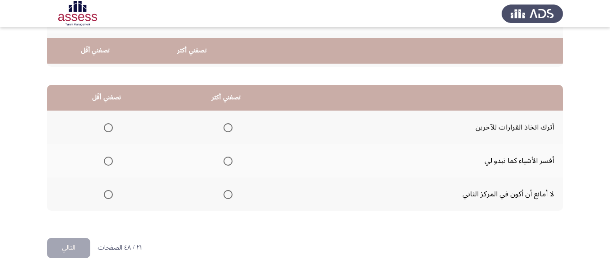
scroll to position [194, 0]
click at [104, 123] on span "Select an option" at bounding box center [108, 127] width 9 height 9
click at [104, 123] on input "Select an option" at bounding box center [108, 127] width 9 height 9
click at [223, 162] on span "Select an option" at bounding box center [227, 161] width 9 height 9
click at [223, 162] on input "Select an option" at bounding box center [227, 161] width 9 height 9
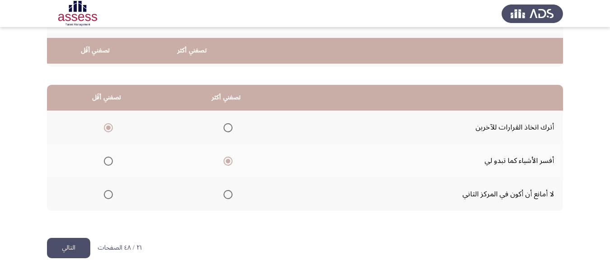
click at [82, 242] on button "التالي" at bounding box center [68, 248] width 43 height 20
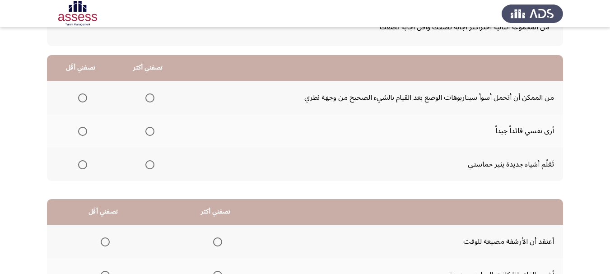
scroll to position [60, 0]
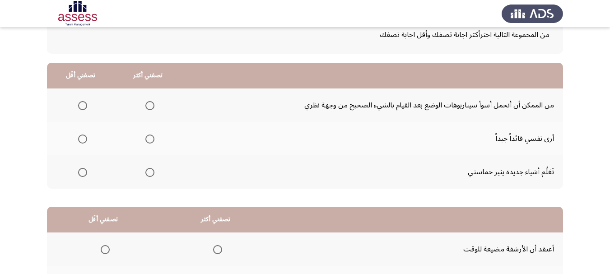
click at [78, 107] on span "Select an option" at bounding box center [82, 105] width 9 height 9
click at [78, 107] on input "Select an option" at bounding box center [82, 105] width 9 height 9
click at [145, 177] on span "Select an option" at bounding box center [149, 172] width 9 height 9
click at [145, 177] on input "Select an option" at bounding box center [149, 172] width 9 height 9
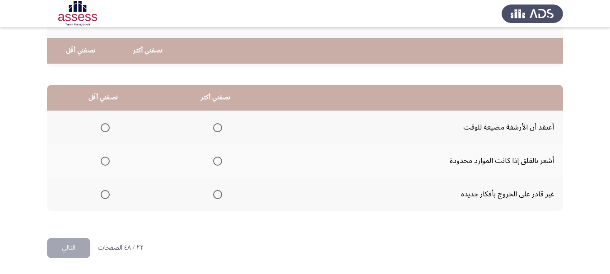
scroll to position [194, 0]
click at [102, 123] on span "Select an option" at bounding box center [105, 127] width 9 height 9
click at [102, 123] on input "Select an option" at bounding box center [105, 127] width 9 height 9
click at [213, 159] on span "Select an option" at bounding box center [217, 161] width 9 height 9
click at [213, 159] on input "Select an option" at bounding box center [217, 161] width 9 height 9
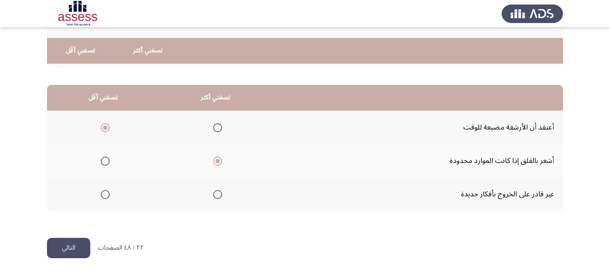
click at [79, 250] on button "التالي" at bounding box center [68, 248] width 43 height 20
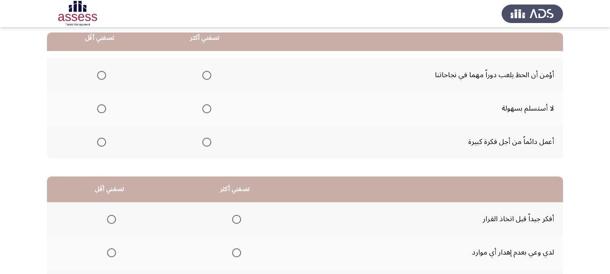
scroll to position [105, 0]
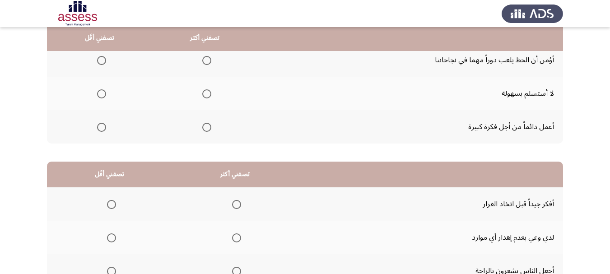
click at [100, 65] on span "Select an option" at bounding box center [101, 60] width 9 height 9
click at [100, 65] on input "Select an option" at bounding box center [101, 60] width 9 height 9
click at [202, 132] on span "Select an option" at bounding box center [206, 127] width 9 height 9
click at [202, 132] on input "Select an option" at bounding box center [206, 127] width 9 height 9
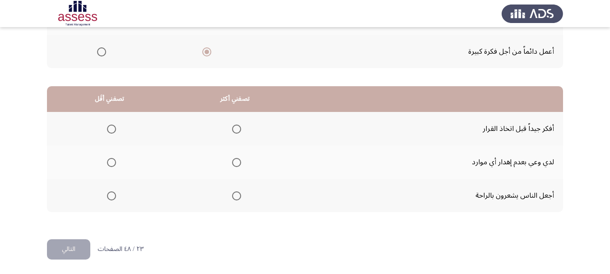
scroll to position [194, 0]
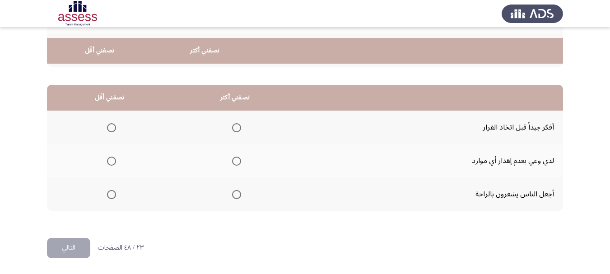
click at [112, 192] on span "Select an option" at bounding box center [111, 194] width 9 height 9
click at [112, 192] on input "Select an option" at bounding box center [111, 194] width 9 height 9
click at [232, 124] on span "Select an option" at bounding box center [236, 127] width 9 height 9
click at [232, 124] on input "Select an option" at bounding box center [236, 127] width 9 height 9
click at [70, 250] on button "التالي" at bounding box center [68, 248] width 43 height 20
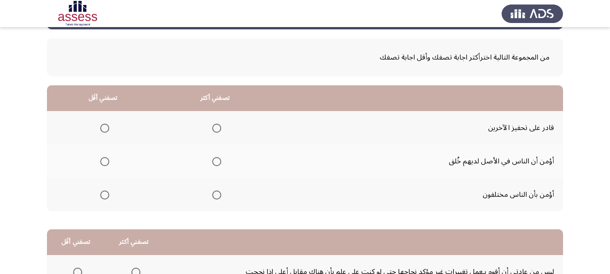
scroll to position [90, 0]
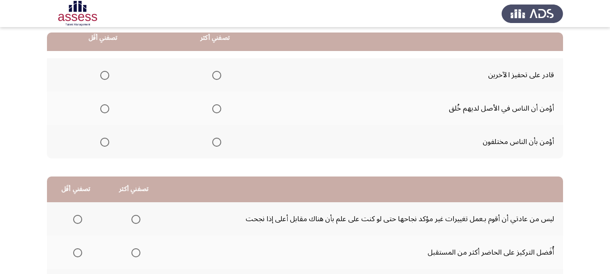
click at [210, 149] on mat-radio-group "Select an option" at bounding box center [214, 141] width 13 height 15
click at [212, 147] on span "Select an option" at bounding box center [216, 142] width 9 height 9
click at [212, 147] on input "Select an option" at bounding box center [216, 142] width 9 height 9
click at [105, 113] on span "Select an option" at bounding box center [104, 108] width 9 height 9
click at [105, 113] on input "Select an option" at bounding box center [104, 108] width 9 height 9
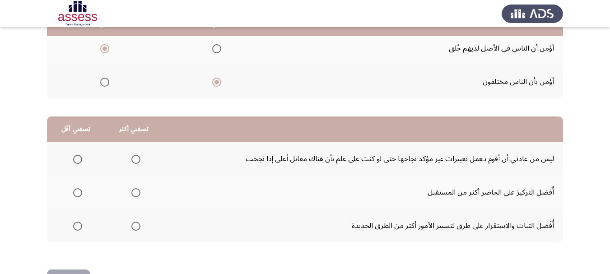
scroll to position [194, 0]
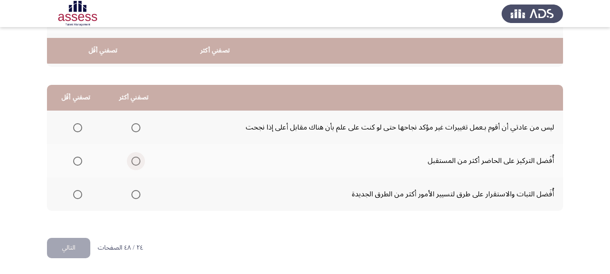
click at [131, 160] on span "Select an option" at bounding box center [135, 161] width 9 height 9
click at [131, 160] on input "Select an option" at bounding box center [135, 161] width 9 height 9
click at [78, 123] on span "Select an option" at bounding box center [77, 127] width 9 height 9
click at [78, 123] on input "Select an option" at bounding box center [77, 127] width 9 height 9
click at [72, 246] on button "التالي" at bounding box center [68, 248] width 43 height 20
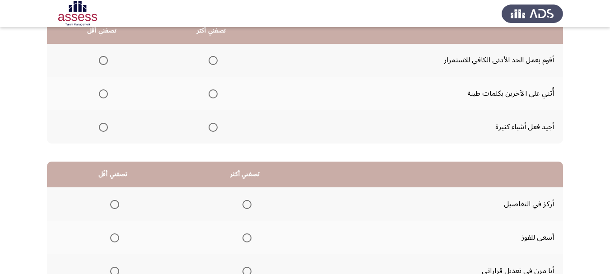
scroll to position [98, 0]
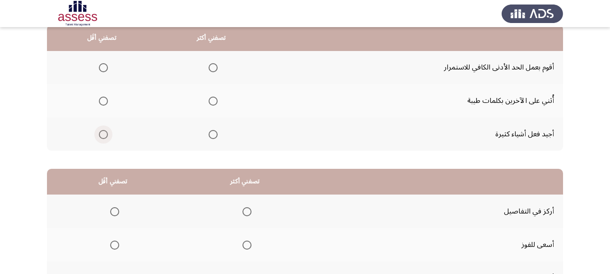
click at [101, 139] on span "Select an option" at bounding box center [103, 134] width 9 height 9
click at [101, 139] on input "Select an option" at bounding box center [103, 134] width 9 height 9
click at [201, 79] on th at bounding box center [212, 67] width 110 height 33
click at [208, 72] on span "Select an option" at bounding box center [212, 67] width 9 height 9
click at [208, 72] on input "Select an option" at bounding box center [212, 67] width 9 height 9
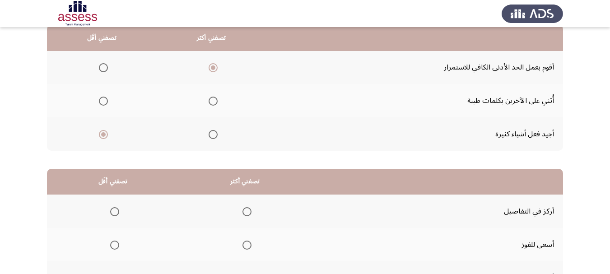
click at [102, 106] on span "Select an option" at bounding box center [103, 101] width 9 height 9
click at [102, 106] on input "Select an option" at bounding box center [103, 101] width 9 height 9
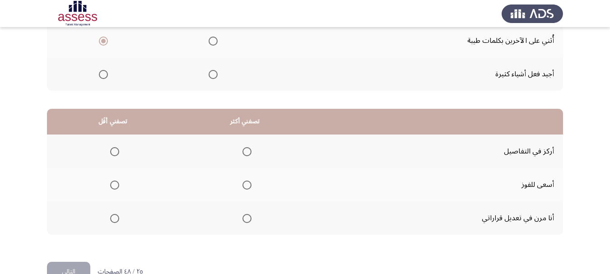
scroll to position [194, 0]
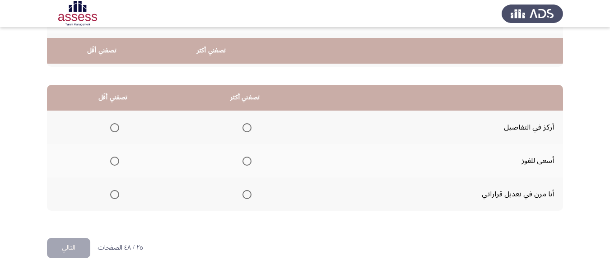
click at [242, 196] on span "Select an option" at bounding box center [246, 194] width 9 height 9
click at [242, 196] on input "Select an option" at bounding box center [246, 194] width 9 height 9
click at [115, 128] on span "Select an option" at bounding box center [115, 128] width 0 height 0
click at [112, 123] on input "Select an option" at bounding box center [114, 127] width 9 height 9
click at [71, 245] on button "التالي" at bounding box center [68, 248] width 43 height 20
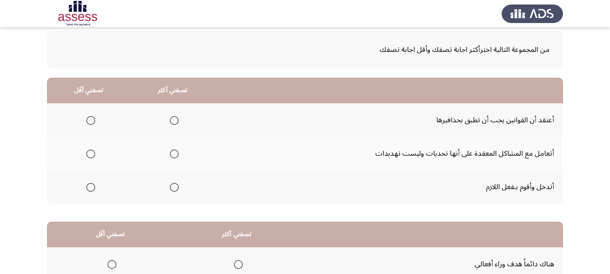
scroll to position [53, 0]
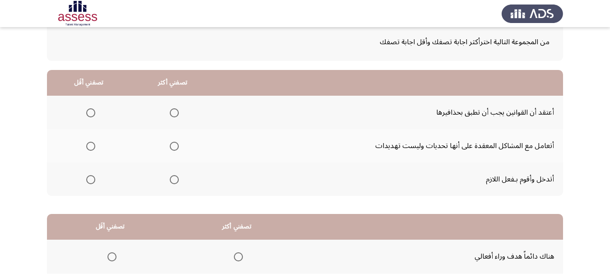
click at [86, 117] on span "Select an option" at bounding box center [90, 112] width 9 height 9
click at [86, 117] on input "Select an option" at bounding box center [90, 112] width 9 height 9
click at [170, 151] on span "Select an option" at bounding box center [174, 146] width 9 height 9
click at [170, 151] on input "Select an option" at bounding box center [174, 146] width 9 height 9
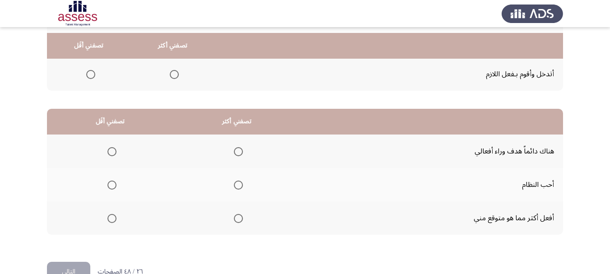
scroll to position [194, 0]
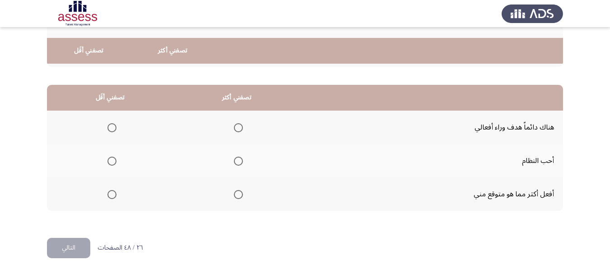
click at [234, 197] on span "Select an option" at bounding box center [238, 194] width 9 height 9
click at [234, 197] on input "Select an option" at bounding box center [238, 194] width 9 height 9
drag, startPoint x: 102, startPoint y: 120, endPoint x: 106, endPoint y: 122, distance: 4.7
click at [106, 123] on label "Select an option" at bounding box center [110, 127] width 13 height 9
click at [107, 123] on input "Select an option" at bounding box center [111, 127] width 9 height 9
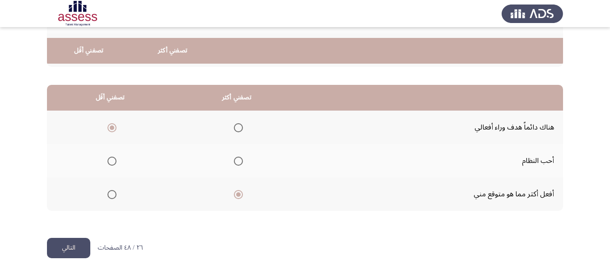
click at [110, 125] on span "Select an option" at bounding box center [112, 127] width 5 height 5
click at [107, 123] on input "Select an option" at bounding box center [111, 127] width 9 height 9
click at [69, 250] on button "التالي" at bounding box center [68, 248] width 43 height 20
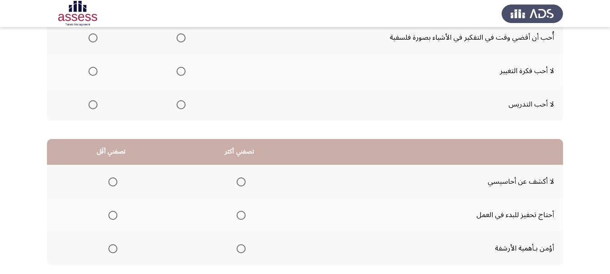
scroll to position [83, 0]
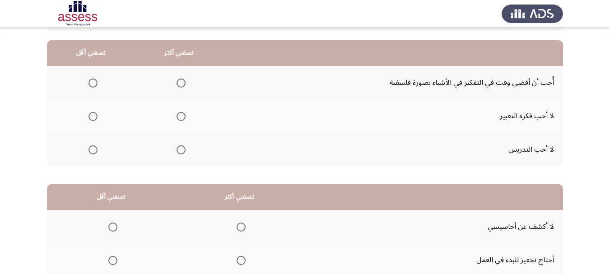
click at [173, 90] on mat-radio-group "Select an option" at bounding box center [179, 82] width 13 height 15
click at [176, 88] on span "Select an option" at bounding box center [180, 83] width 9 height 9
click at [176, 88] on input "Select an option" at bounding box center [180, 83] width 9 height 9
click at [91, 154] on span "Select an option" at bounding box center [92, 149] width 9 height 9
click at [91, 154] on input "Select an option" at bounding box center [92, 149] width 9 height 9
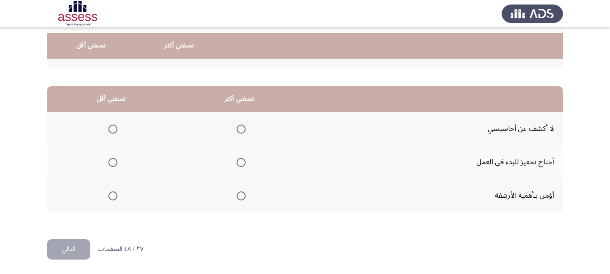
scroll to position [194, 0]
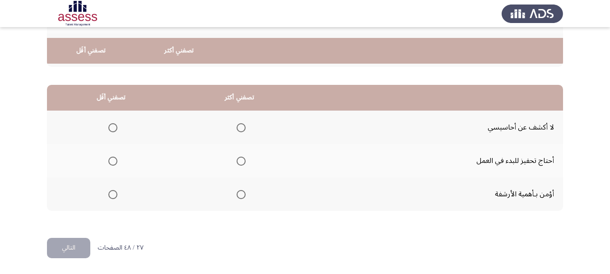
click at [236, 193] on span "Select an option" at bounding box center [240, 194] width 9 height 9
click at [236, 193] on input "Select an option" at bounding box center [240, 194] width 9 height 9
click at [113, 125] on span "Select an option" at bounding box center [112, 127] width 9 height 9
click at [113, 125] on input "Select an option" at bounding box center [112, 127] width 9 height 9
click at [75, 252] on button "التالي" at bounding box center [68, 248] width 43 height 20
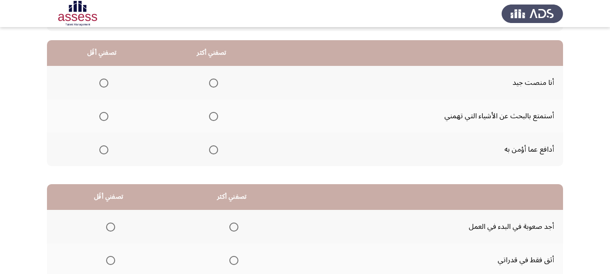
scroll to position [75, 0]
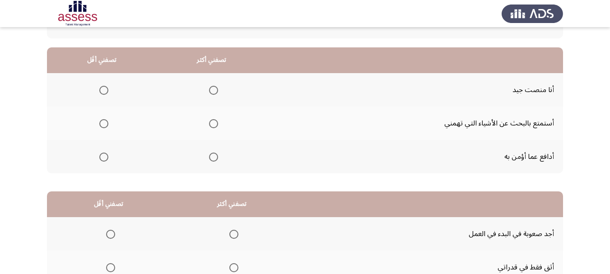
click at [209, 94] on span "Select an option" at bounding box center [213, 90] width 9 height 9
click at [209, 94] on input "Select an option" at bounding box center [213, 90] width 9 height 9
click at [100, 128] on span "Select an option" at bounding box center [103, 123] width 9 height 9
click at [100, 128] on input "Select an option" at bounding box center [103, 123] width 9 height 9
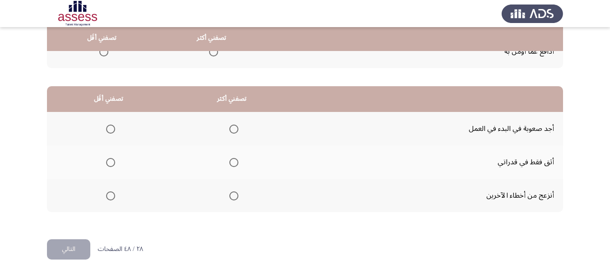
scroll to position [194, 0]
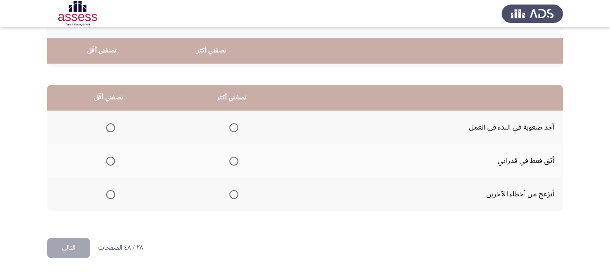
click at [229, 158] on span "Select an option" at bounding box center [233, 161] width 9 height 9
click at [229, 158] on input "Select an option" at bounding box center [233, 161] width 9 height 9
click at [106, 192] on span "Select an option" at bounding box center [110, 194] width 9 height 9
click at [106, 192] on input "Select an option" at bounding box center [110, 194] width 9 height 9
click at [65, 249] on button "التالي" at bounding box center [68, 248] width 43 height 20
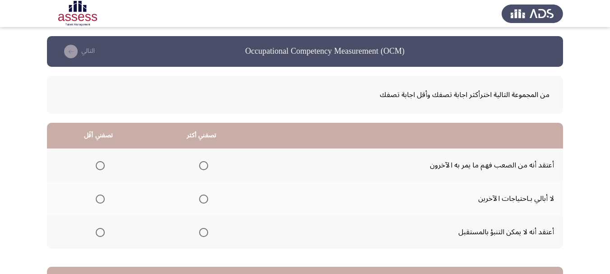
scroll to position [60, 0]
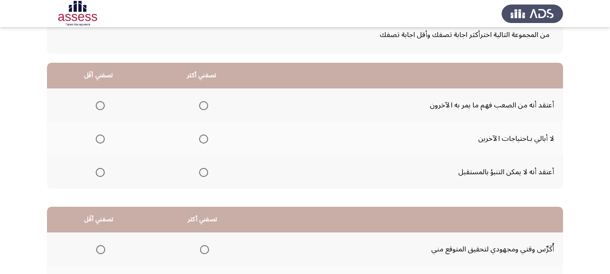
click at [199, 107] on span "Select an option" at bounding box center [203, 105] width 9 height 9
click at [199, 107] on input "Select an option" at bounding box center [203, 105] width 9 height 9
click at [96, 143] on span "Select an option" at bounding box center [100, 138] width 9 height 9
click at [96, 143] on input "Select an option" at bounding box center [100, 138] width 9 height 9
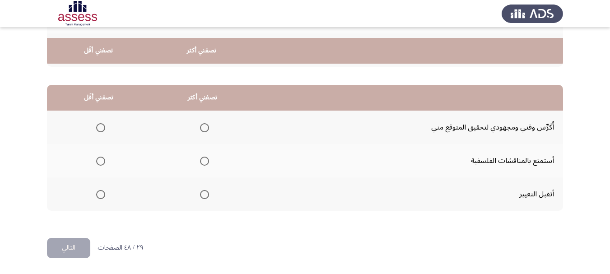
scroll to position [194, 0]
click at [200, 125] on span "Select an option" at bounding box center [204, 127] width 9 height 9
click at [200, 125] on input "Select an option" at bounding box center [204, 127] width 9 height 9
click at [98, 160] on span "Select an option" at bounding box center [100, 161] width 9 height 9
click at [98, 160] on input "Select an option" at bounding box center [100, 161] width 9 height 9
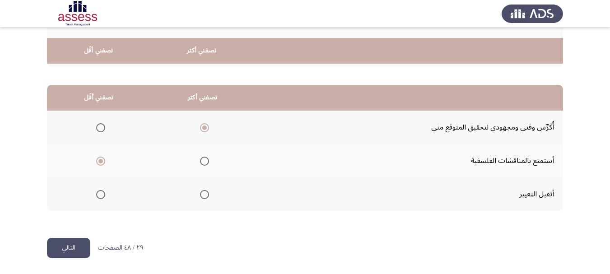
click at [70, 248] on button "التالي" at bounding box center [68, 248] width 43 height 20
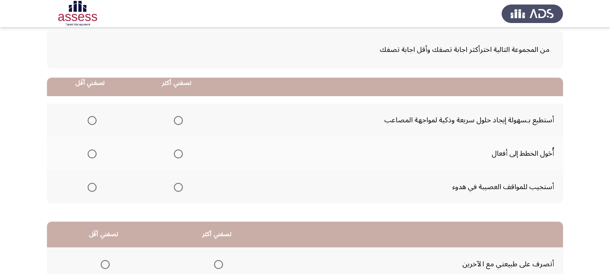
scroll to position [98, 0]
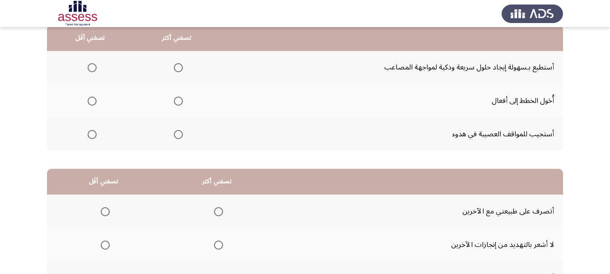
click at [174, 139] on span "Select an option" at bounding box center [178, 134] width 9 height 9
click at [174, 139] on input "Select an option" at bounding box center [178, 134] width 9 height 9
click at [88, 106] on span "Select an option" at bounding box center [92, 101] width 9 height 9
click at [88, 106] on input "Select an option" at bounding box center [92, 101] width 9 height 9
click at [174, 72] on span "Select an option" at bounding box center [178, 67] width 9 height 9
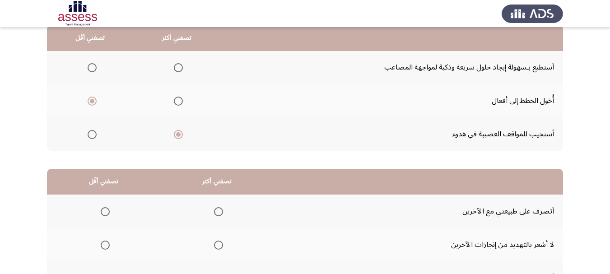
click at [174, 72] on input "Select an option" at bounding box center [178, 67] width 9 height 9
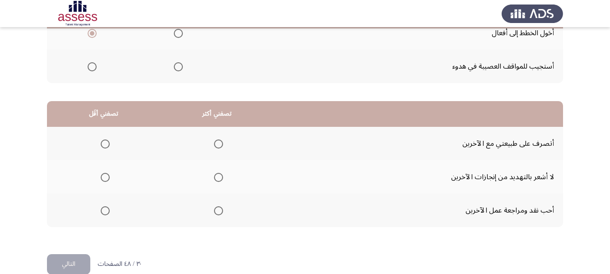
scroll to position [194, 0]
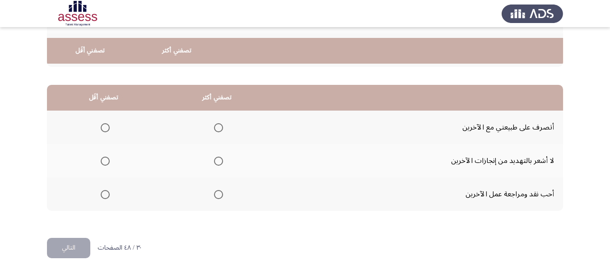
click at [214, 160] on span "Select an option" at bounding box center [218, 161] width 9 height 9
click at [214, 160] on input "Select an option" at bounding box center [218, 161] width 9 height 9
click at [102, 194] on span "Select an option" at bounding box center [105, 194] width 9 height 9
click at [102, 194] on input "Select an option" at bounding box center [105, 194] width 9 height 9
click at [71, 249] on button "التالي" at bounding box center [68, 248] width 43 height 20
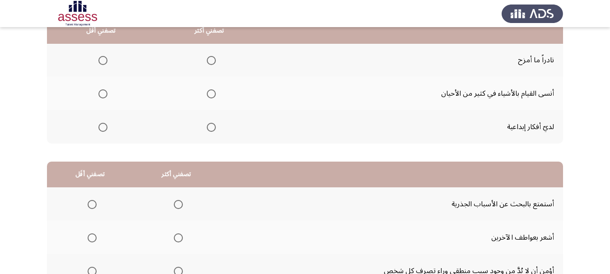
scroll to position [98, 0]
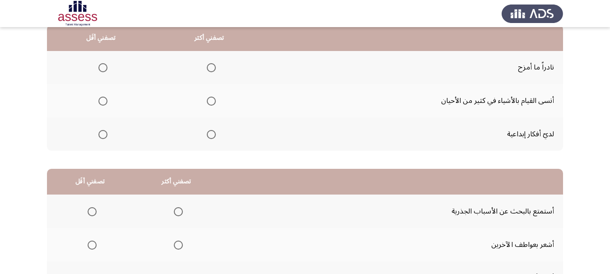
click at [207, 106] on span "Select an option" at bounding box center [211, 101] width 9 height 9
click at [207, 106] on input "Select an option" at bounding box center [211, 101] width 9 height 9
click at [98, 70] on span "Select an option" at bounding box center [102, 67] width 9 height 9
click at [98, 70] on input "Select an option" at bounding box center [102, 67] width 9 height 9
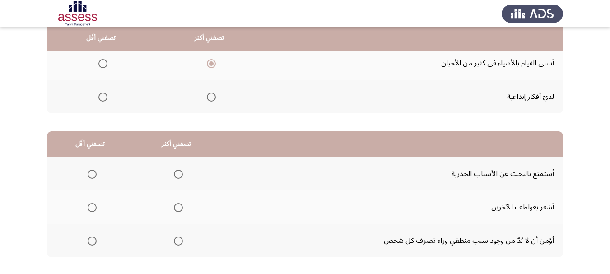
scroll to position [194, 0]
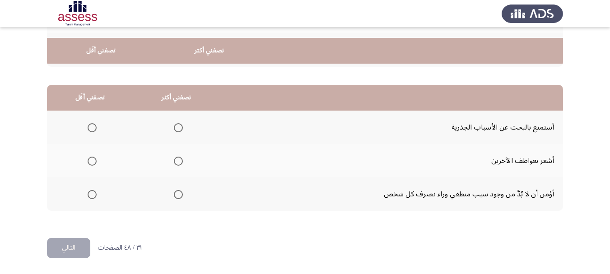
click at [174, 160] on span "Select an option" at bounding box center [178, 161] width 9 height 9
click at [174, 160] on input "Select an option" at bounding box center [178, 161] width 9 height 9
click at [88, 198] on span "Select an option" at bounding box center [92, 194] width 9 height 9
click at [88, 198] on input "Select an option" at bounding box center [92, 194] width 9 height 9
click at [74, 255] on button "التالي" at bounding box center [68, 248] width 43 height 20
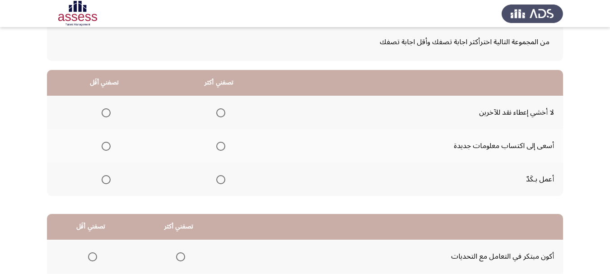
scroll to position [60, 0]
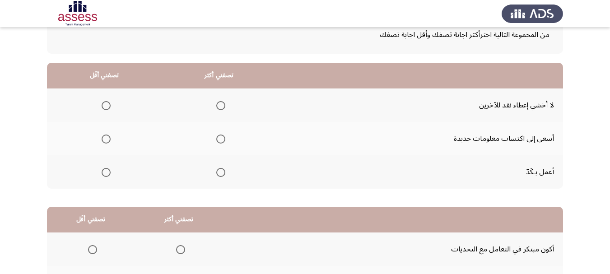
click at [216, 143] on span "Select an option" at bounding box center [220, 138] width 9 height 9
click at [216, 143] on input "Select an option" at bounding box center [220, 138] width 9 height 9
click at [102, 105] on span "Select an option" at bounding box center [106, 105] width 9 height 9
click at [102, 105] on input "Select an option" at bounding box center [106, 105] width 9 height 9
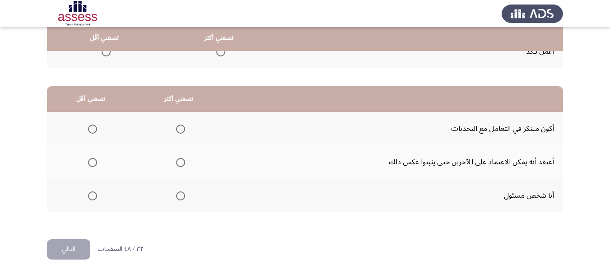
scroll to position [194, 0]
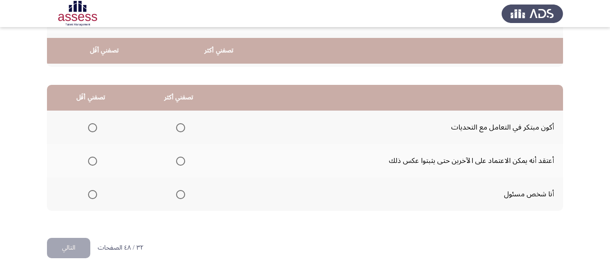
click at [93, 161] on span "Select an option" at bounding box center [92, 161] width 9 height 9
click at [93, 161] on input "Select an option" at bounding box center [92, 161] width 9 height 9
click at [176, 194] on span "Select an option" at bounding box center [180, 194] width 9 height 9
click at [176, 194] on input "Select an option" at bounding box center [180, 194] width 9 height 9
click at [64, 246] on button "التالي" at bounding box center [68, 248] width 43 height 20
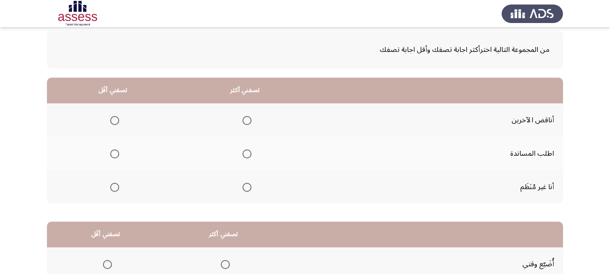
scroll to position [60, 0]
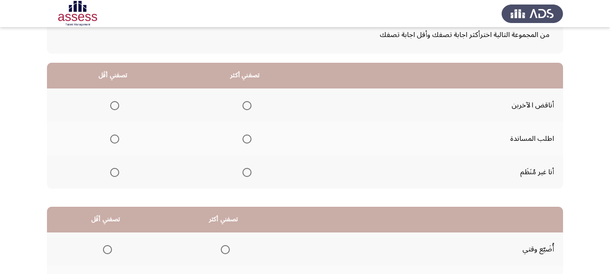
click at [242, 143] on span "Select an option" at bounding box center [246, 138] width 9 height 9
click at [242, 143] on input "Select an option" at bounding box center [246, 138] width 9 height 9
drag, startPoint x: 111, startPoint y: 185, endPoint x: 115, endPoint y: 181, distance: 6.7
click at [115, 180] on mat-radio-group "Select an option" at bounding box center [112, 171] width 13 height 15
click at [115, 177] on span "Select an option" at bounding box center [114, 172] width 9 height 9
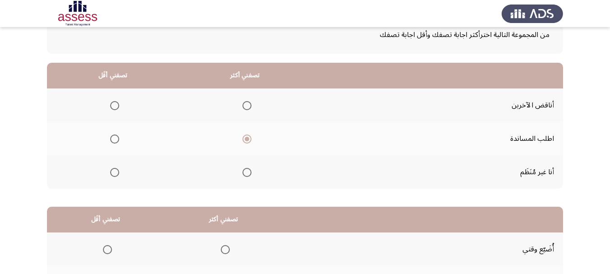
click at [115, 177] on input "Select an option" at bounding box center [114, 172] width 9 height 9
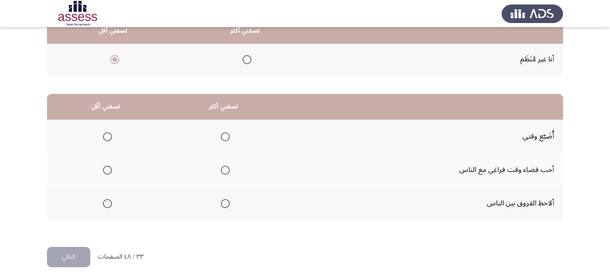
scroll to position [194, 0]
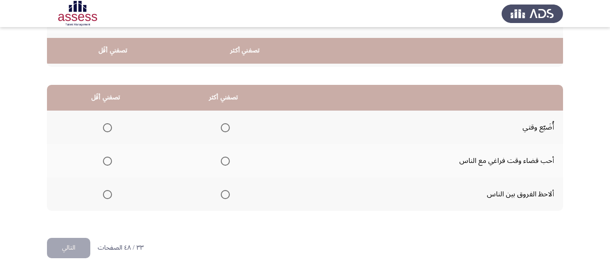
click at [221, 195] on span "Select an option" at bounding box center [225, 194] width 9 height 9
click at [221, 195] on input "Select an option" at bounding box center [225, 194] width 9 height 9
click at [106, 123] on span "Select an option" at bounding box center [107, 127] width 9 height 9
click at [106, 123] on input "Select an option" at bounding box center [107, 127] width 9 height 9
click at [104, 157] on span "Select an option" at bounding box center [107, 161] width 9 height 9
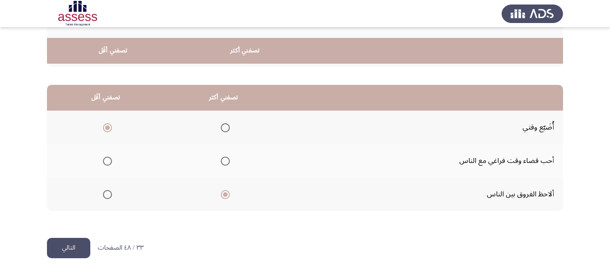
click at [104, 157] on input "Select an option" at bounding box center [107, 161] width 9 height 9
click at [79, 250] on button "التالي" at bounding box center [68, 248] width 43 height 20
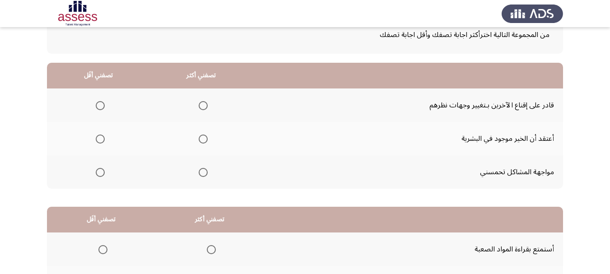
scroll to position [68, 0]
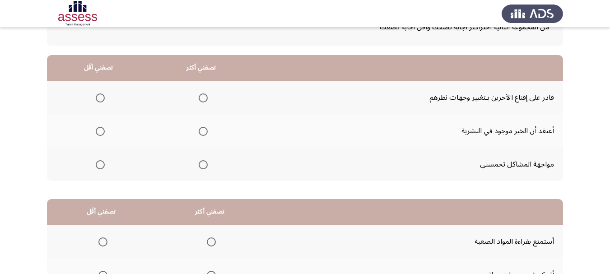
click at [193, 125] on th at bounding box center [201, 130] width 103 height 33
click at [199, 136] on span "Select an option" at bounding box center [203, 131] width 9 height 9
click at [199, 136] on input "Select an option" at bounding box center [203, 131] width 9 height 9
click at [101, 169] on span "Select an option" at bounding box center [100, 164] width 9 height 9
click at [101, 169] on input "Select an option" at bounding box center [100, 164] width 9 height 9
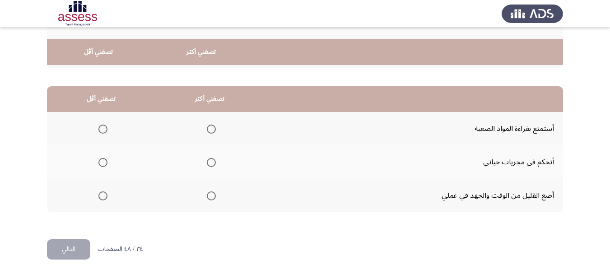
scroll to position [194, 0]
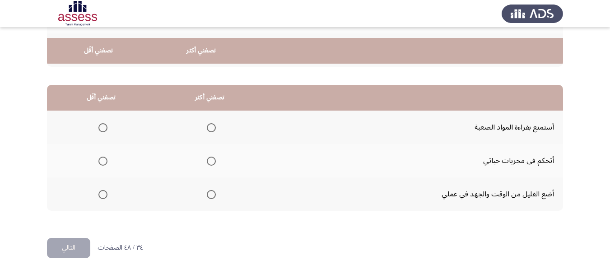
click at [207, 123] on span "Select an option" at bounding box center [211, 127] width 9 height 9
click at [207, 123] on input "Select an option" at bounding box center [211, 127] width 9 height 9
click at [98, 187] on mat-radio-group "Select an option" at bounding box center [101, 193] width 13 height 15
click at [98, 190] on mat-radio-button "Select an option" at bounding box center [101, 194] width 13 height 9
drag, startPoint x: 99, startPoint y: 192, endPoint x: 71, endPoint y: 247, distance: 61.4
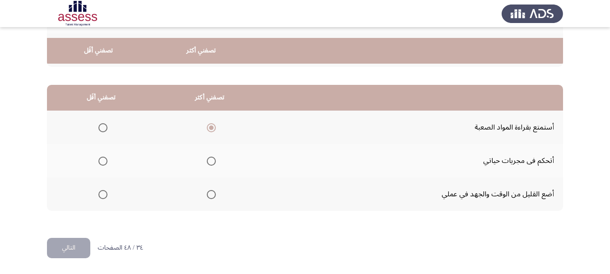
click at [71, 238] on div "Occupational Competency Measurement (OCM) التالي من المجموعة التالية اخترأكثر ا…" at bounding box center [305, 46] width 516 height 384
click at [71, 247] on button "التالي" at bounding box center [68, 248] width 43 height 20
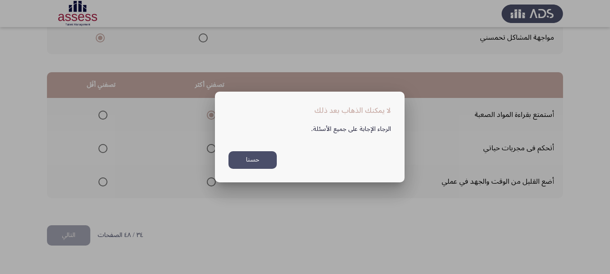
click at [151, 212] on div at bounding box center [305, 137] width 610 height 274
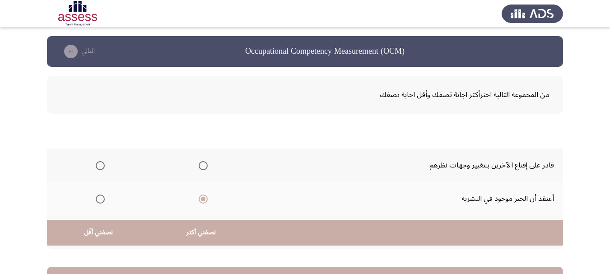
scroll to position [194, 0]
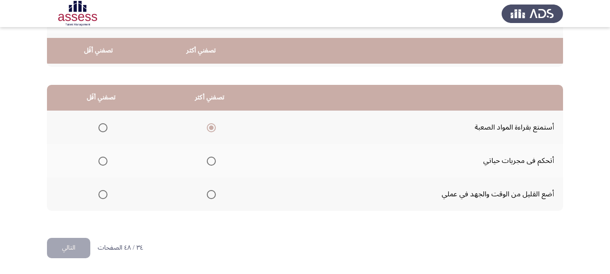
click at [102, 197] on span "Select an option" at bounding box center [102, 194] width 9 height 9
click at [102, 197] on input "Select an option" at bounding box center [102, 194] width 9 height 9
click at [82, 241] on button "التالي" at bounding box center [68, 248] width 43 height 20
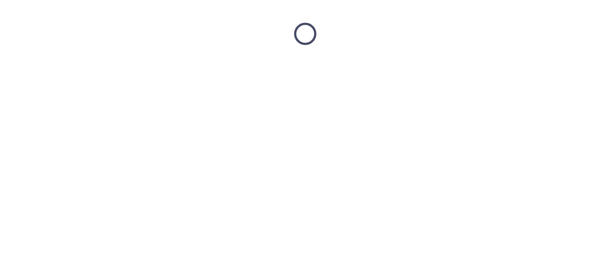
scroll to position [0, 0]
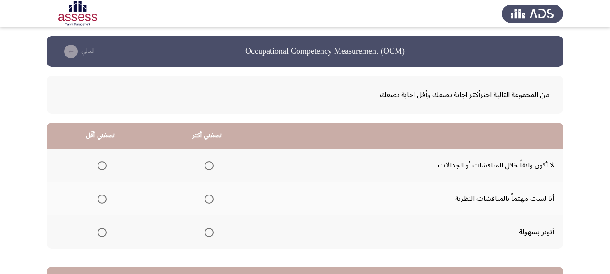
click at [202, 208] on th at bounding box center [206, 198] width 107 height 33
click at [204, 204] on span "Select an option" at bounding box center [208, 198] width 9 height 9
click at [204, 204] on input "Select an option" at bounding box center [208, 198] width 9 height 9
click at [97, 237] on span "Select an option" at bounding box center [101, 232] width 9 height 9
click at [97, 237] on input "Select an option" at bounding box center [101, 232] width 9 height 9
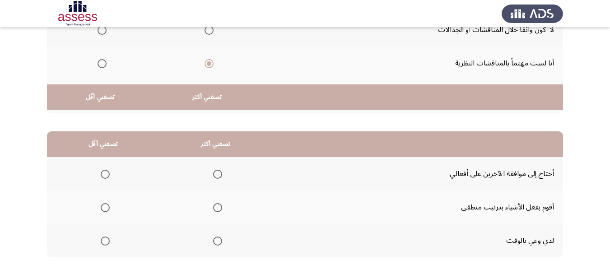
scroll to position [194, 0]
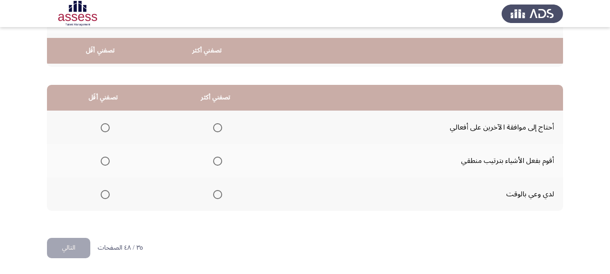
click at [213, 159] on span "Select an option" at bounding box center [217, 161] width 9 height 9
click at [213, 159] on input "Select an option" at bounding box center [217, 161] width 9 height 9
click at [101, 123] on span "Select an option" at bounding box center [105, 127] width 9 height 9
click at [101, 123] on input "Select an option" at bounding box center [105, 127] width 9 height 9
click at [74, 245] on button "التالي" at bounding box center [68, 248] width 43 height 20
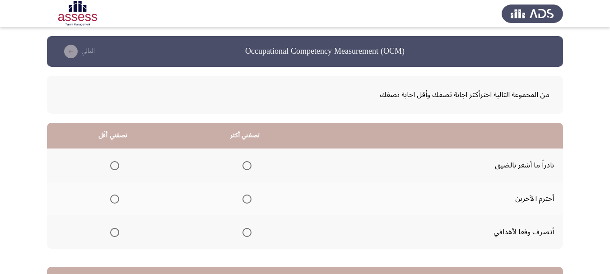
scroll to position [98, 0]
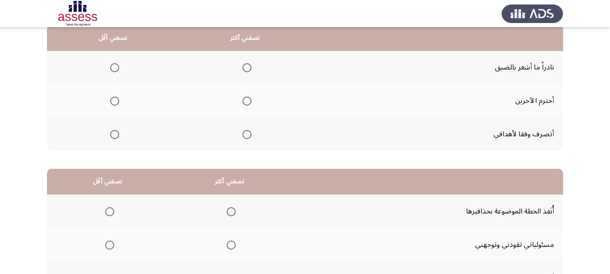
click at [248, 102] on span "Select an option" at bounding box center [246, 101] width 9 height 9
click at [248, 102] on input "Select an option" at bounding box center [246, 101] width 9 height 9
click at [114, 72] on span "Select an option" at bounding box center [114, 67] width 9 height 9
click at [114, 72] on input "Select an option" at bounding box center [114, 67] width 9 height 9
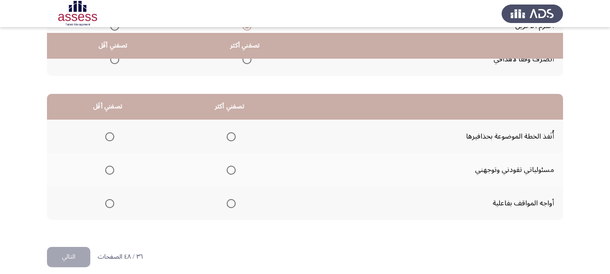
scroll to position [194, 0]
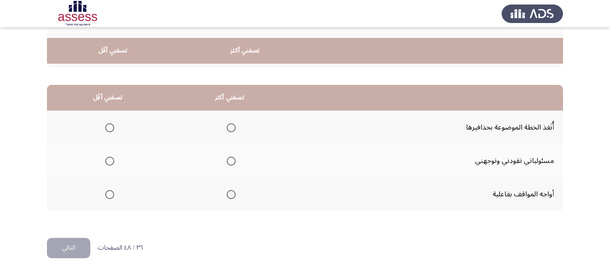
click at [227, 159] on span "Select an option" at bounding box center [231, 161] width 9 height 9
click at [227, 159] on input "Select an option" at bounding box center [231, 161] width 9 height 9
click at [108, 123] on span "Select an option" at bounding box center [109, 127] width 9 height 9
click at [108, 123] on input "Select an option" at bounding box center [109, 127] width 9 height 9
click at [76, 250] on button "التالي" at bounding box center [68, 248] width 43 height 20
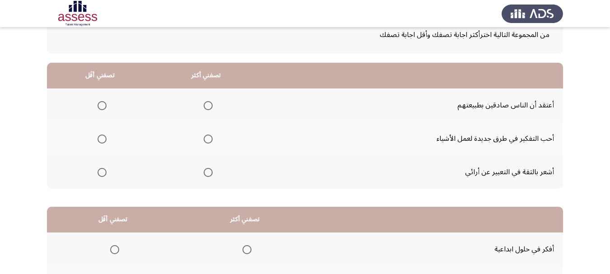
scroll to position [75, 0]
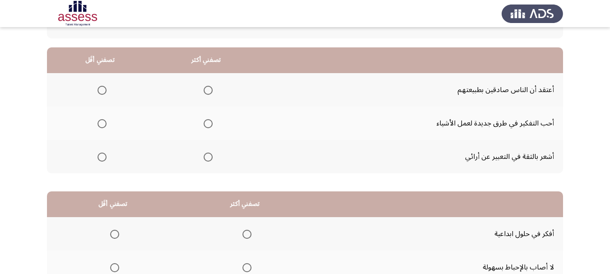
click at [204, 162] on span "Select an option" at bounding box center [208, 157] width 9 height 9
click at [204, 162] on input "Select an option" at bounding box center [208, 157] width 9 height 9
click at [99, 95] on span "Select an option" at bounding box center [101, 90] width 9 height 9
click at [99, 95] on input "Select an option" at bounding box center [101, 90] width 9 height 9
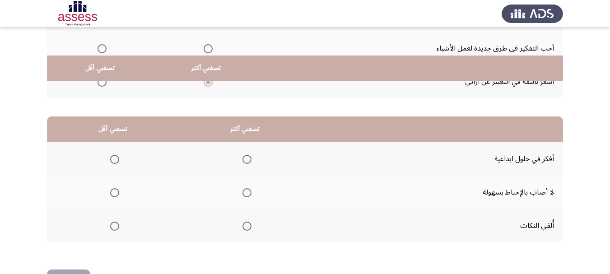
scroll to position [194, 0]
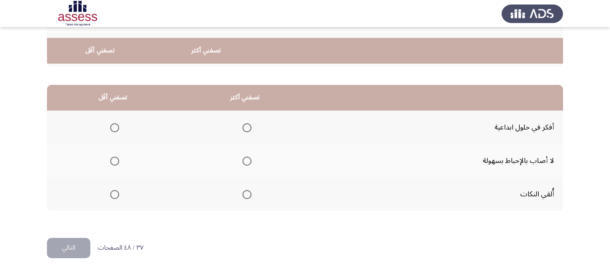
click at [242, 123] on span "Select an option" at bounding box center [246, 127] width 9 height 9
click at [242, 123] on input "Select an option" at bounding box center [246, 127] width 9 height 9
click at [112, 192] on span "Select an option" at bounding box center [114, 194] width 9 height 9
click at [112, 192] on input "Select an option" at bounding box center [114, 194] width 9 height 9
click at [81, 246] on button "التالي" at bounding box center [68, 248] width 43 height 20
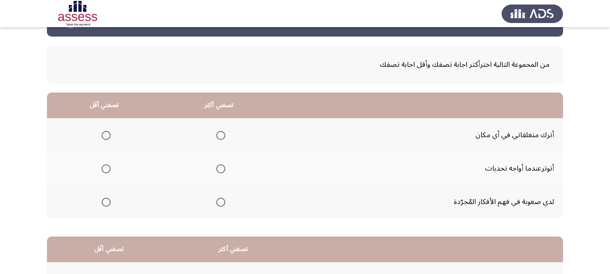
scroll to position [45, 0]
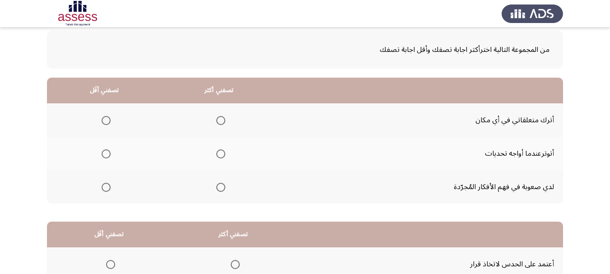
click at [102, 123] on span "Select an option" at bounding box center [106, 120] width 9 height 9
click at [102, 123] on input "Select an option" at bounding box center [106, 120] width 9 height 9
click at [216, 192] on span "Select an option" at bounding box center [220, 187] width 9 height 9
click at [216, 192] on input "Select an option" at bounding box center [220, 187] width 9 height 9
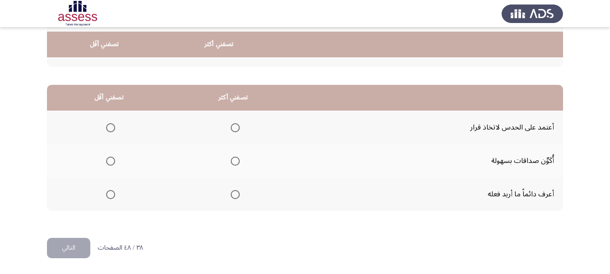
scroll to position [194, 0]
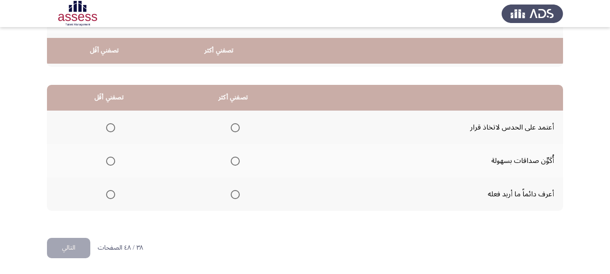
click at [231, 195] on span "Select an option" at bounding box center [235, 194] width 9 height 9
click at [231, 195] on input "Select an option" at bounding box center [235, 194] width 9 height 9
click at [106, 123] on span "Select an option" at bounding box center [110, 127] width 9 height 9
click at [106, 123] on input "Select an option" at bounding box center [110, 127] width 9 height 9
click at [77, 245] on button "التالي" at bounding box center [68, 248] width 43 height 20
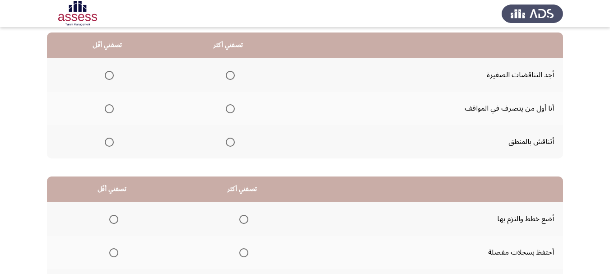
scroll to position [98, 0]
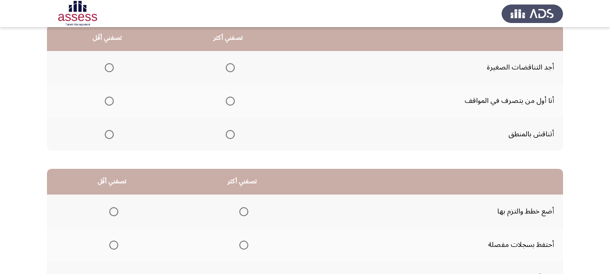
click at [226, 139] on span "Select an option" at bounding box center [230, 134] width 9 height 9
click at [226, 139] on input "Select an option" at bounding box center [230, 134] width 9 height 9
click at [105, 106] on span "Select an option" at bounding box center [109, 101] width 9 height 9
click at [105, 106] on input "Select an option" at bounding box center [109, 101] width 9 height 9
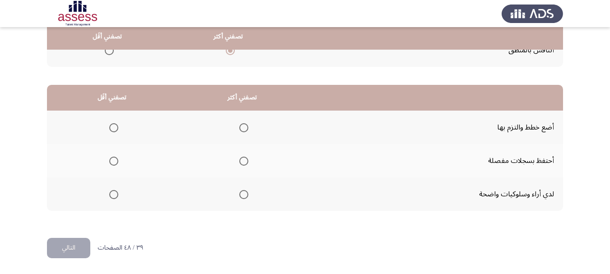
scroll to position [194, 0]
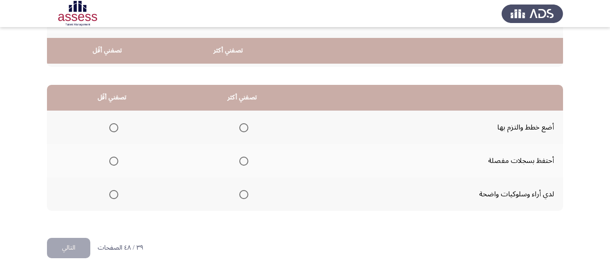
click at [239, 123] on span "Select an option" at bounding box center [243, 127] width 9 height 9
click at [239, 123] on input "Select an option" at bounding box center [243, 127] width 9 height 9
click at [109, 196] on span "Select an option" at bounding box center [113, 194] width 9 height 9
click at [109, 196] on input "Select an option" at bounding box center [113, 194] width 9 height 9
click at [72, 257] on button "التالي" at bounding box center [68, 248] width 43 height 20
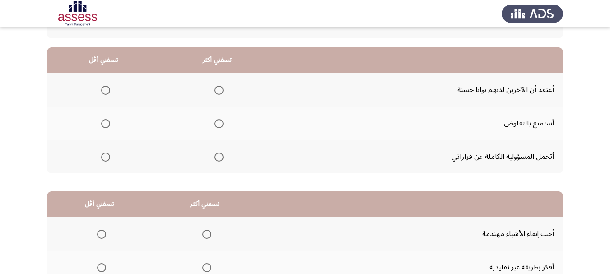
scroll to position [83, 0]
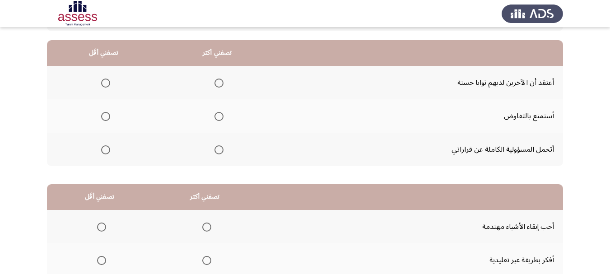
click at [214, 152] on span "Select an option" at bounding box center [218, 149] width 9 height 9
click at [214, 152] on input "Select an option" at bounding box center [218, 149] width 9 height 9
click at [103, 86] on span "Select an option" at bounding box center [105, 83] width 9 height 9
click at [103, 86] on input "Select an option" at bounding box center [105, 83] width 9 height 9
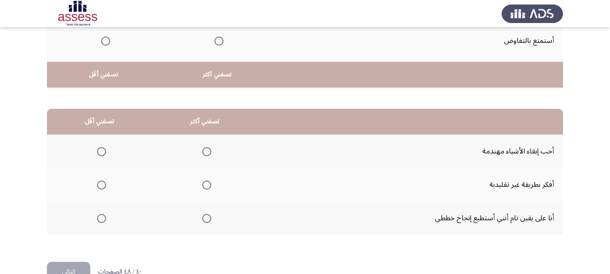
scroll to position [194, 0]
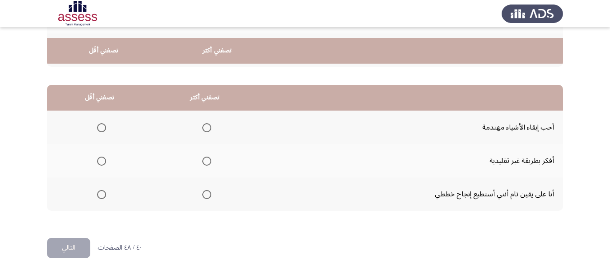
click at [202, 126] on span "Select an option" at bounding box center [206, 127] width 9 height 9
click at [202, 126] on input "Select an option" at bounding box center [206, 127] width 9 height 9
click at [102, 161] on span "Select an option" at bounding box center [102, 161] width 0 height 0
click at [97, 158] on input "Select an option" at bounding box center [101, 161] width 9 height 9
click at [81, 251] on button "التالي" at bounding box center [68, 248] width 43 height 20
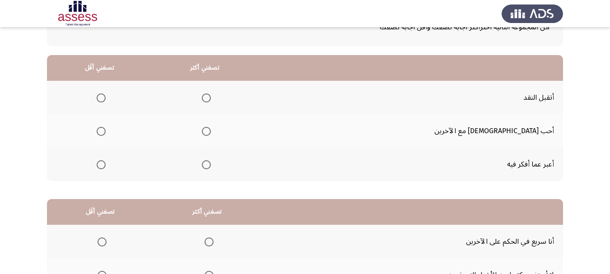
scroll to position [75, 0]
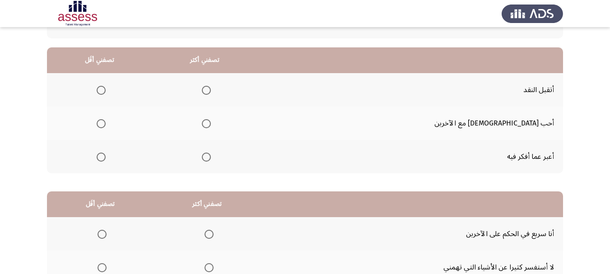
click at [211, 92] on span "Select an option" at bounding box center [206, 90] width 9 height 9
click at [211, 92] on input "Select an option" at bounding box center [206, 90] width 9 height 9
click at [106, 162] on span "Select an option" at bounding box center [101, 157] width 9 height 9
click at [106, 162] on input "Select an option" at bounding box center [101, 157] width 9 height 9
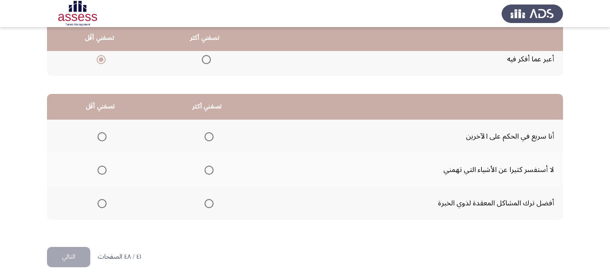
scroll to position [194, 0]
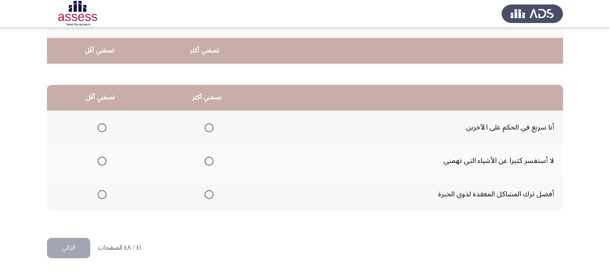
click at [204, 190] on span "Select an option" at bounding box center [208, 194] width 9 height 9
click at [204, 190] on input "Select an option" at bounding box center [208, 194] width 9 height 9
click at [97, 123] on span "Select an option" at bounding box center [101, 127] width 9 height 9
click at [97, 123] on input "Select an option" at bounding box center [101, 127] width 9 height 9
click at [73, 247] on button "التالي" at bounding box center [68, 248] width 43 height 20
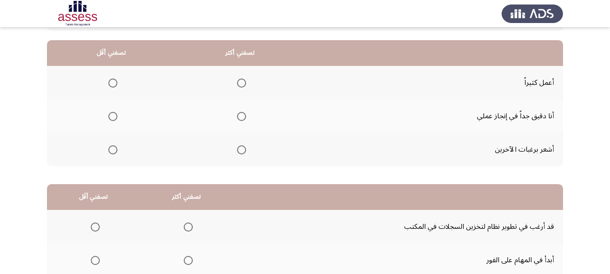
scroll to position [75, 0]
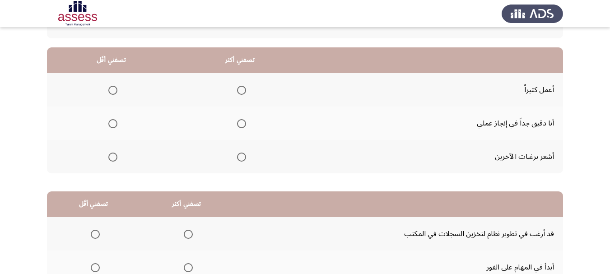
click at [237, 94] on span "Select an option" at bounding box center [241, 90] width 9 height 9
click at [237, 94] on input "Select an option" at bounding box center [241, 90] width 9 height 9
click at [110, 162] on span "Select an option" at bounding box center [112, 157] width 9 height 9
click at [110, 162] on input "Select an option" at bounding box center [112, 157] width 9 height 9
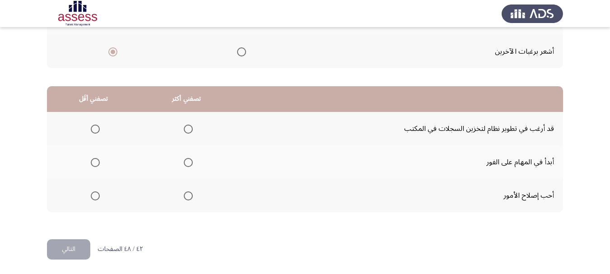
scroll to position [194, 0]
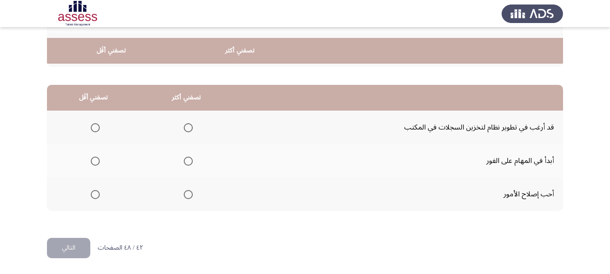
click at [184, 196] on span "Select an option" at bounding box center [188, 194] width 9 height 9
click at [184, 196] on input "Select an option" at bounding box center [188, 194] width 9 height 9
click at [95, 127] on span "Select an option" at bounding box center [95, 127] width 9 height 9
click at [95, 127] on input "Select an option" at bounding box center [95, 127] width 9 height 9
click at [80, 249] on button "التالي" at bounding box center [68, 248] width 43 height 20
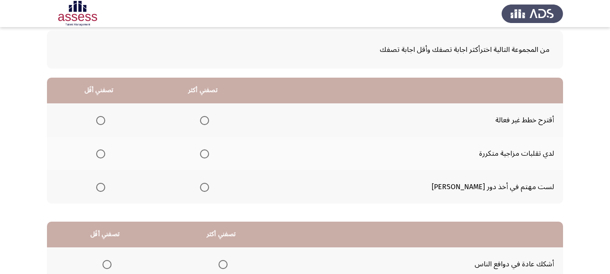
scroll to position [53, 0]
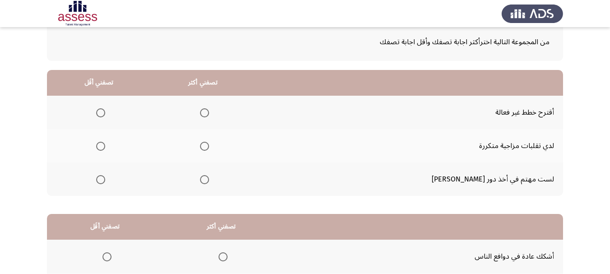
click at [105, 116] on span "Select an option" at bounding box center [100, 112] width 9 height 9
click at [105, 116] on input "Select an option" at bounding box center [100, 112] width 9 height 9
click at [209, 148] on span "Select an option" at bounding box center [204, 146] width 9 height 9
click at [209, 148] on input "Select an option" at bounding box center [204, 146] width 9 height 9
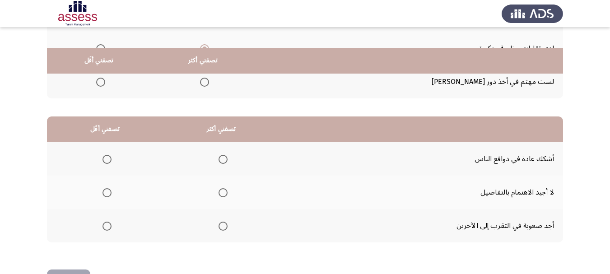
scroll to position [181, 0]
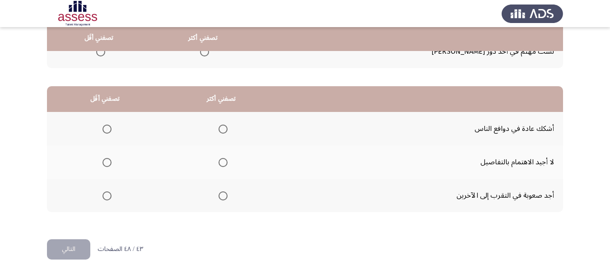
click at [218, 134] on span "Select an option" at bounding box center [222, 129] width 9 height 9
click at [218, 134] on input "Select an option" at bounding box center [222, 129] width 9 height 9
click at [102, 200] on span "Select an option" at bounding box center [106, 195] width 9 height 9
click at [102, 200] on input "Select an option" at bounding box center [106, 195] width 9 height 9
click at [69, 259] on button "التالي" at bounding box center [68, 249] width 43 height 20
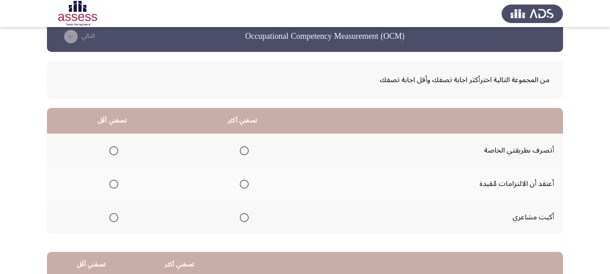
scroll to position [45, 0]
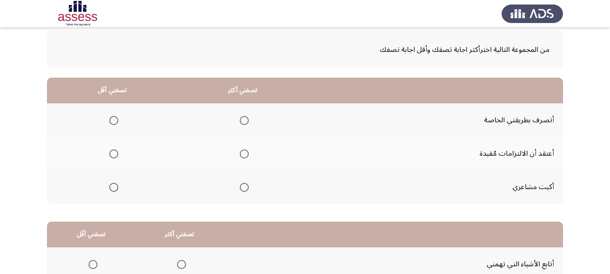
click at [240, 125] on span "Select an option" at bounding box center [244, 120] width 9 height 9
click at [240, 125] on input "Select an option" at bounding box center [244, 120] width 9 height 9
click at [111, 156] on span "Select an option" at bounding box center [113, 153] width 9 height 9
click at [111, 156] on input "Select an option" at bounding box center [113, 153] width 9 height 9
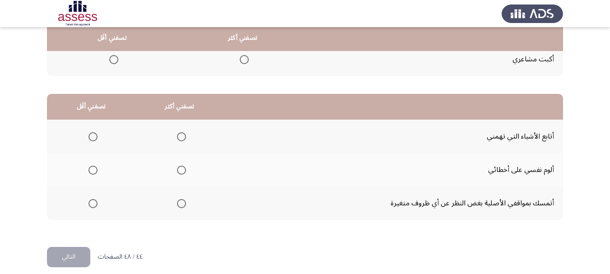
scroll to position [194, 0]
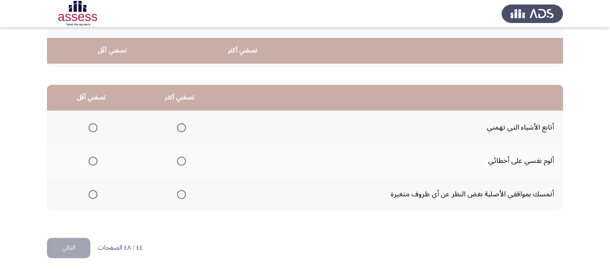
click at [177, 157] on span "Select an option" at bounding box center [181, 161] width 9 height 9
click at [177, 157] on input "Select an option" at bounding box center [181, 161] width 9 height 9
click at [88, 123] on span "Select an option" at bounding box center [92, 127] width 9 height 9
click at [88, 123] on input "Select an option" at bounding box center [92, 127] width 9 height 9
click at [88, 194] on span "Select an option" at bounding box center [92, 194] width 9 height 9
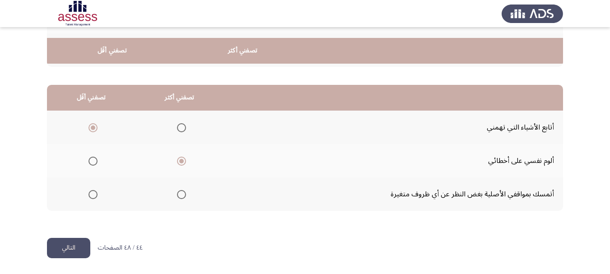
click at [88, 194] on input "Select an option" at bounding box center [92, 194] width 9 height 9
click at [74, 249] on button "التالي" at bounding box center [68, 248] width 43 height 20
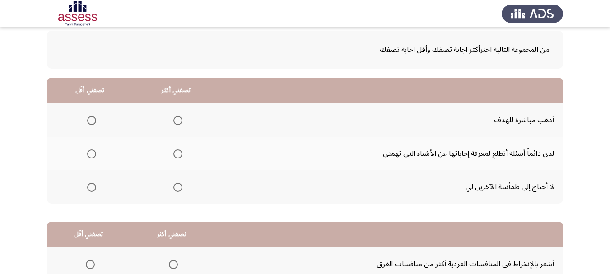
scroll to position [83, 0]
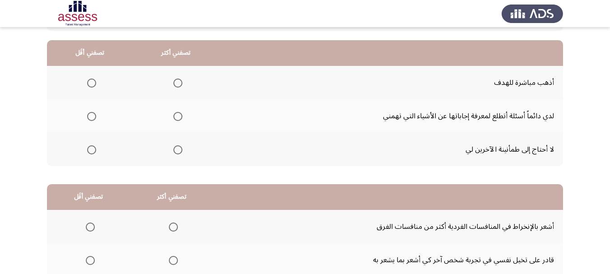
click at [173, 88] on span "Select an option" at bounding box center [177, 83] width 9 height 9
click at [173, 88] on input "Select an option" at bounding box center [177, 83] width 9 height 9
click at [173, 120] on span "Select an option" at bounding box center [177, 116] width 9 height 9
click at [173, 120] on input "Select an option" at bounding box center [177, 116] width 9 height 9
click at [88, 88] on span "Select an option" at bounding box center [91, 83] width 9 height 9
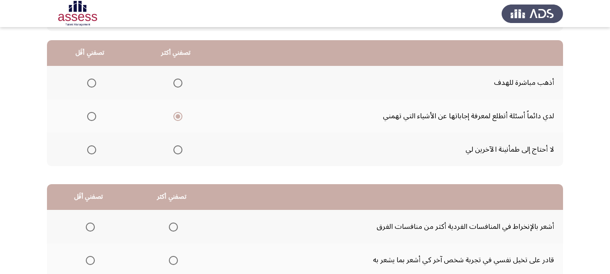
click at [88, 88] on input "Select an option" at bounding box center [91, 83] width 9 height 9
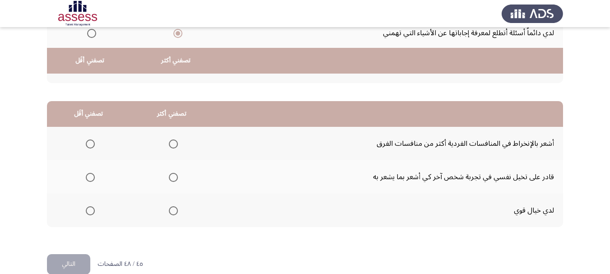
scroll to position [194, 0]
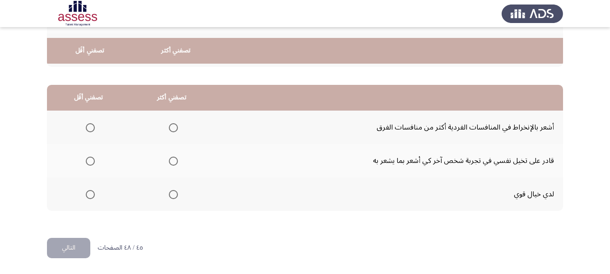
click at [86, 124] on span "Select an option" at bounding box center [90, 127] width 9 height 9
click at [86, 124] on input "Select an option" at bounding box center [90, 127] width 9 height 9
click at [169, 157] on span "Select an option" at bounding box center [173, 161] width 9 height 9
click at [169, 157] on input "Select an option" at bounding box center [173, 161] width 9 height 9
click at [74, 248] on button "التالي" at bounding box center [68, 248] width 43 height 20
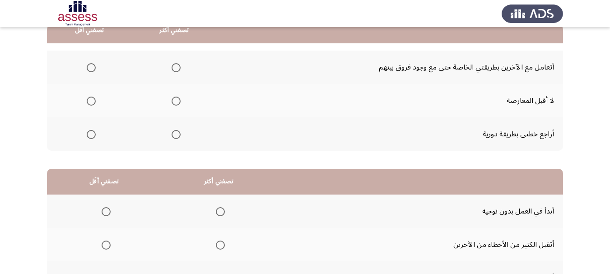
scroll to position [83, 0]
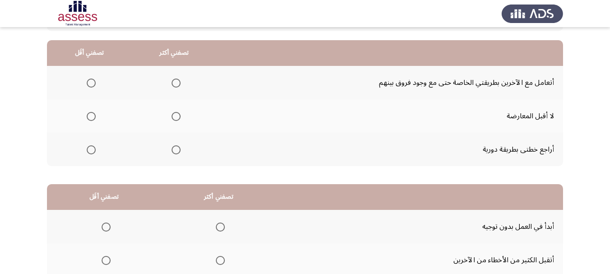
click at [171, 88] on span "Select an option" at bounding box center [175, 83] width 9 height 9
click at [171, 88] on input "Select an option" at bounding box center [175, 83] width 9 height 9
click at [88, 124] on mat-radio-group "Select an option" at bounding box center [89, 115] width 13 height 15
click at [88, 121] on span "Select an option" at bounding box center [91, 116] width 9 height 9
click at [88, 121] on input "Select an option" at bounding box center [91, 116] width 9 height 9
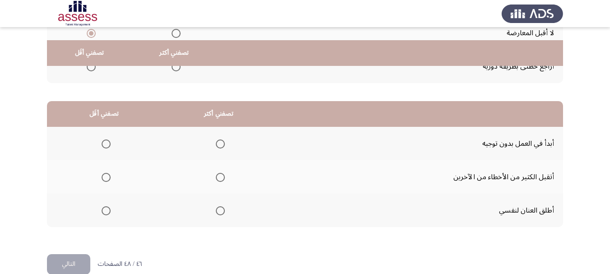
scroll to position [194, 0]
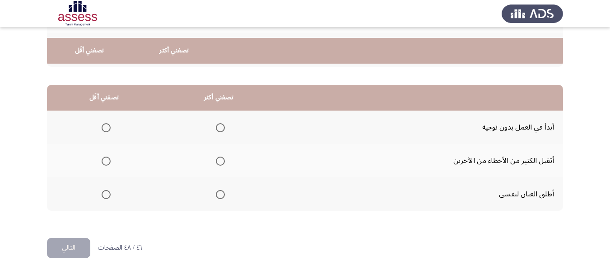
click at [102, 161] on span "Select an option" at bounding box center [106, 161] width 9 height 9
click at [102, 161] on input "Select an option" at bounding box center [106, 161] width 9 height 9
click at [216, 197] on span "Select an option" at bounding box center [220, 194] width 9 height 9
click at [216, 197] on input "Select an option" at bounding box center [220, 194] width 9 height 9
click at [71, 245] on button "التالي" at bounding box center [68, 248] width 43 height 20
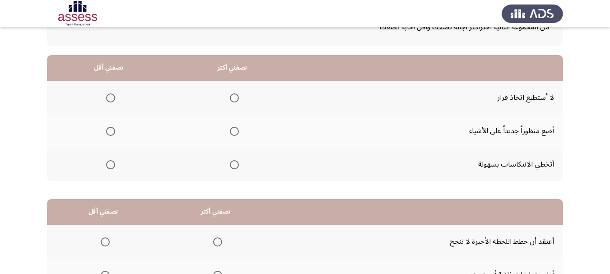
scroll to position [75, 0]
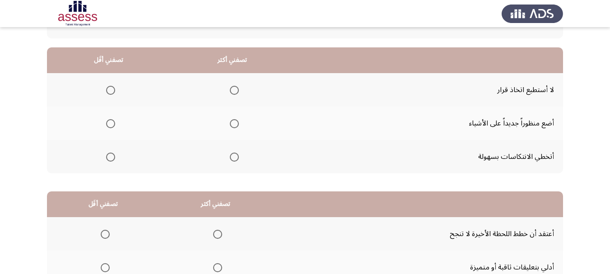
click at [230, 124] on span "Select an option" at bounding box center [234, 123] width 9 height 9
click at [230, 124] on input "Select an option" at bounding box center [234, 123] width 9 height 9
click at [106, 162] on span "Select an option" at bounding box center [110, 157] width 9 height 9
click at [106, 162] on input "Select an option" at bounding box center [110, 157] width 9 height 9
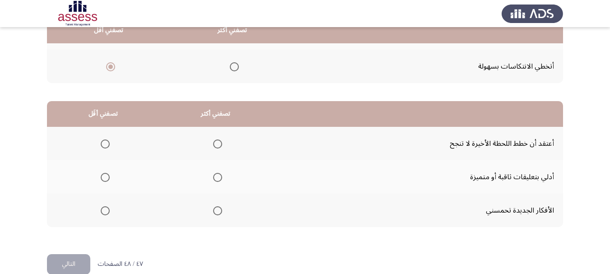
scroll to position [173, 0]
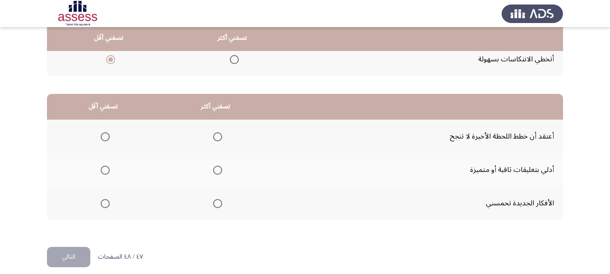
click at [218, 170] on span "Select an option" at bounding box center [218, 170] width 0 height 0
click at [213, 175] on input "Select an option" at bounding box center [217, 170] width 9 height 9
click at [101, 208] on span "Select an option" at bounding box center [105, 203] width 9 height 9
click at [101, 208] on input "Select an option" at bounding box center [105, 203] width 9 height 9
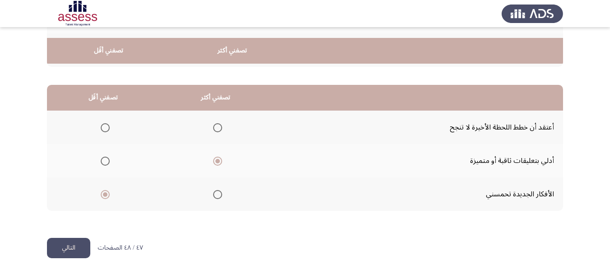
click at [73, 245] on button "التالي" at bounding box center [68, 248] width 43 height 20
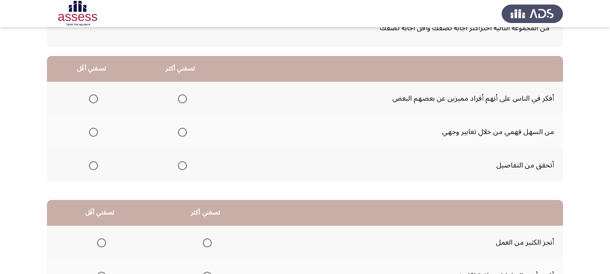
scroll to position [51, 0]
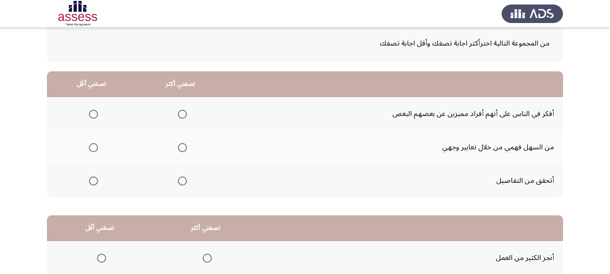
click at [178, 152] on span "Select an option" at bounding box center [182, 147] width 9 height 9
click at [178, 152] on input "Select an option" at bounding box center [182, 147] width 9 height 9
click at [94, 115] on span "Select an option" at bounding box center [93, 114] width 9 height 9
click at [94, 115] on input "Select an option" at bounding box center [93, 114] width 9 height 9
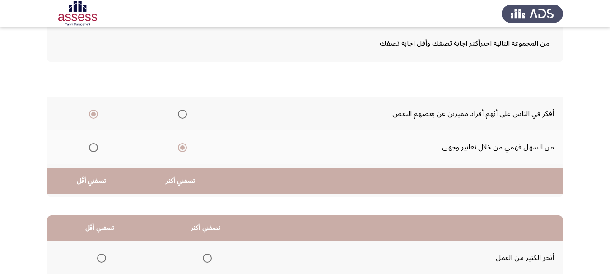
scroll to position [194, 0]
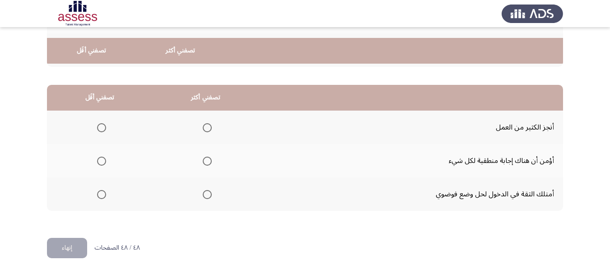
click at [203, 123] on span "Select an option" at bounding box center [207, 127] width 9 height 9
click at [203, 123] on input "Select an option" at bounding box center [207, 127] width 9 height 9
click at [97, 162] on span "Select an option" at bounding box center [101, 161] width 9 height 9
click at [97, 162] on input "Select an option" at bounding box center [101, 161] width 9 height 9
click at [74, 251] on button "إنهاء" at bounding box center [67, 248] width 40 height 20
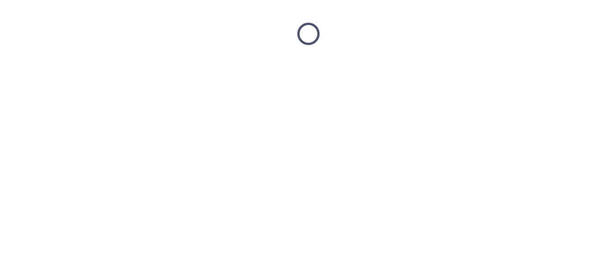
scroll to position [0, 0]
